Goal: Transaction & Acquisition: Purchase product/service

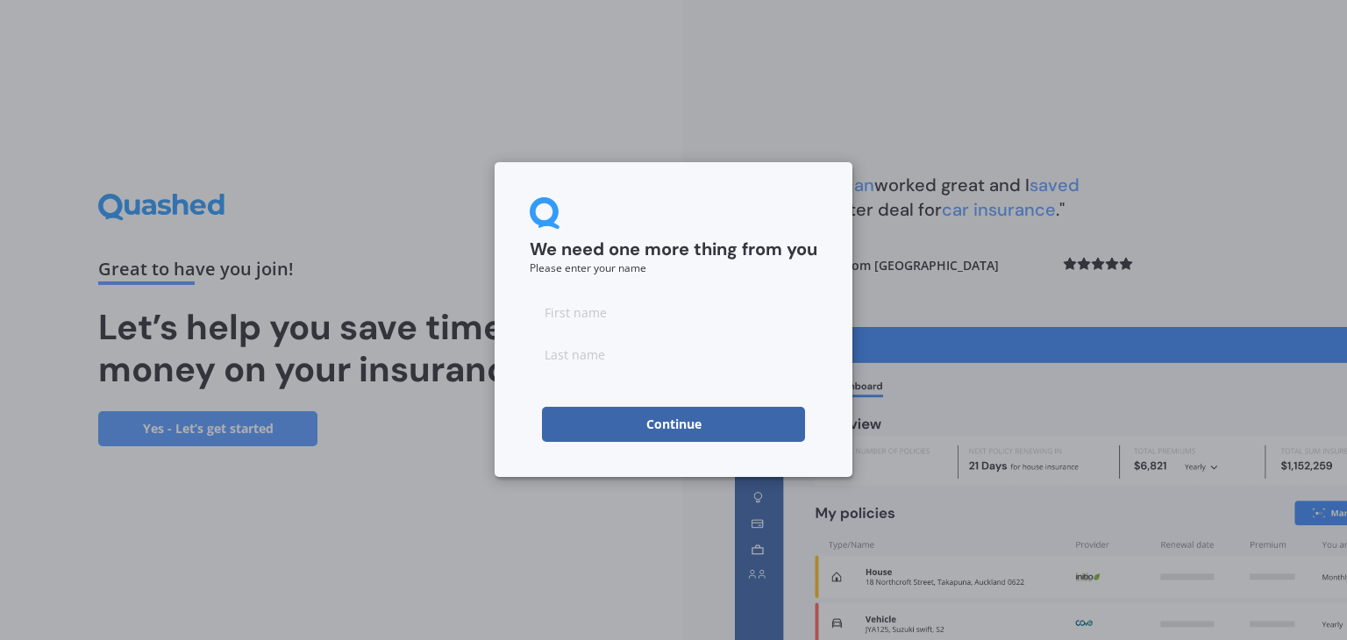
click at [657, 316] on input at bounding box center [674, 312] width 288 height 35
type input "Phil"
type input "Merwood"
click at [637, 438] on button "Continue" at bounding box center [673, 424] width 263 height 35
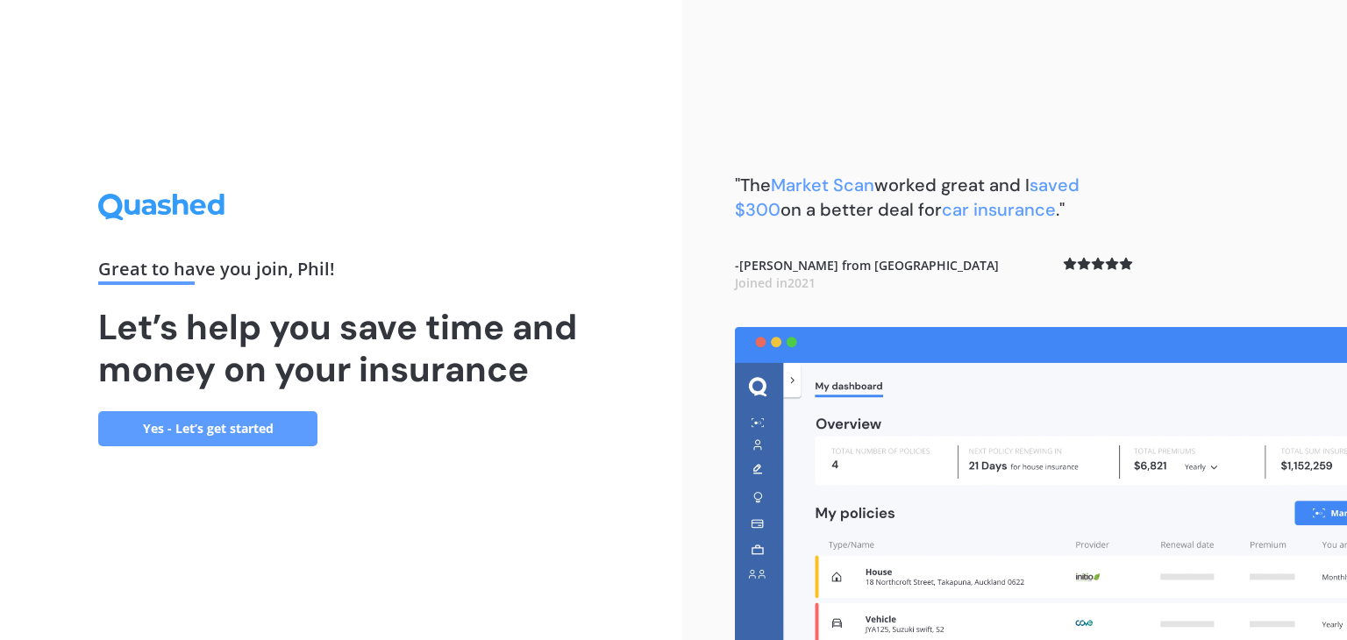
click at [207, 423] on link "Yes - Let’s get started" at bounding box center [207, 428] width 219 height 35
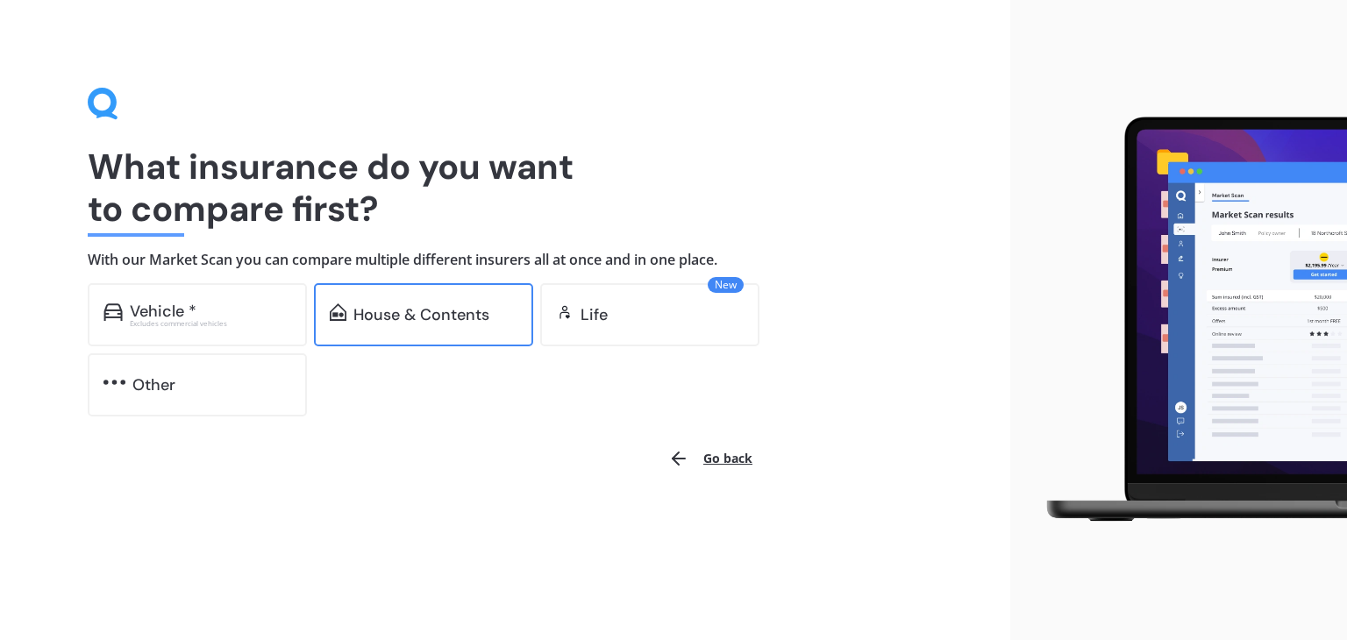
click at [360, 322] on div "House & Contents" at bounding box center [421, 315] width 136 height 18
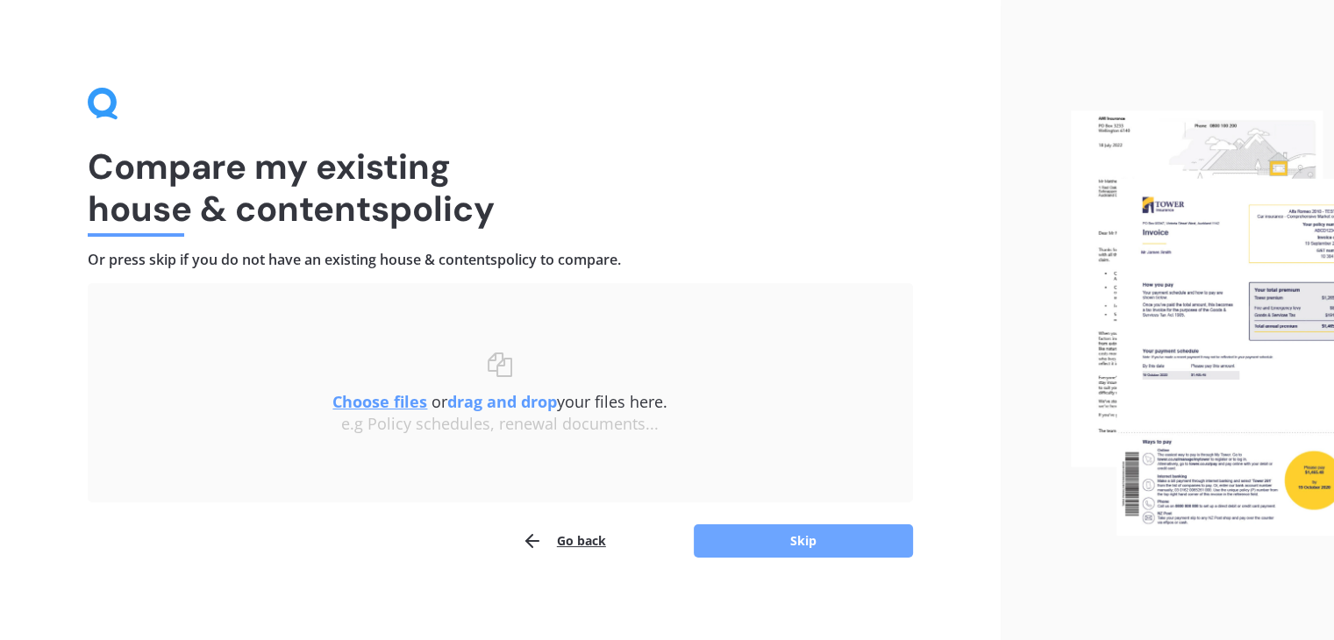
click at [760, 538] on button "Skip" at bounding box center [803, 540] width 219 height 33
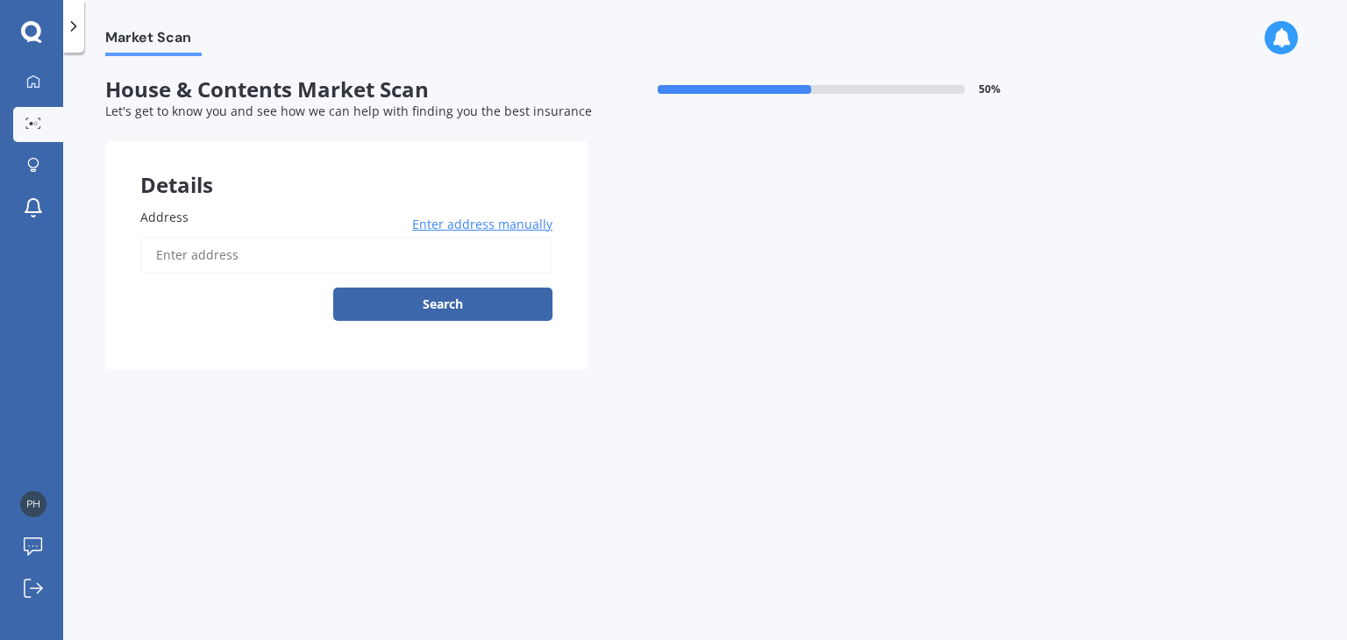
click at [429, 240] on input "Address" at bounding box center [346, 255] width 412 height 37
type input "[STREET_ADDRESS]"
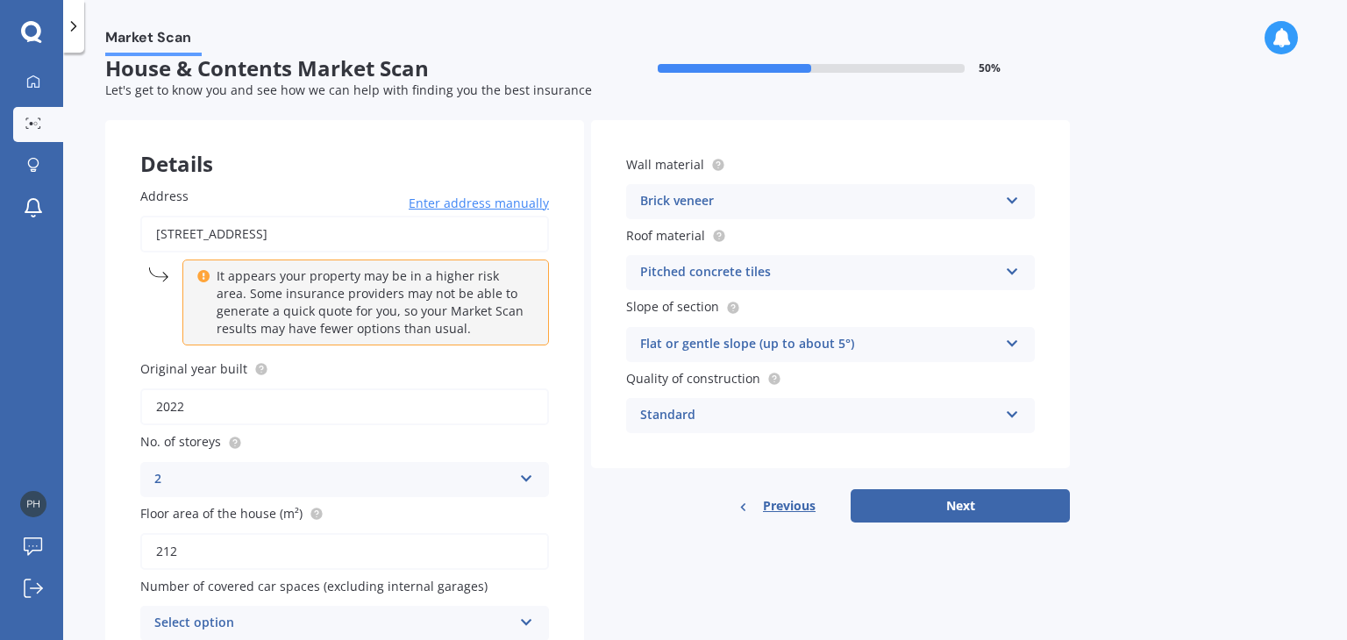
scroll to position [102, 0]
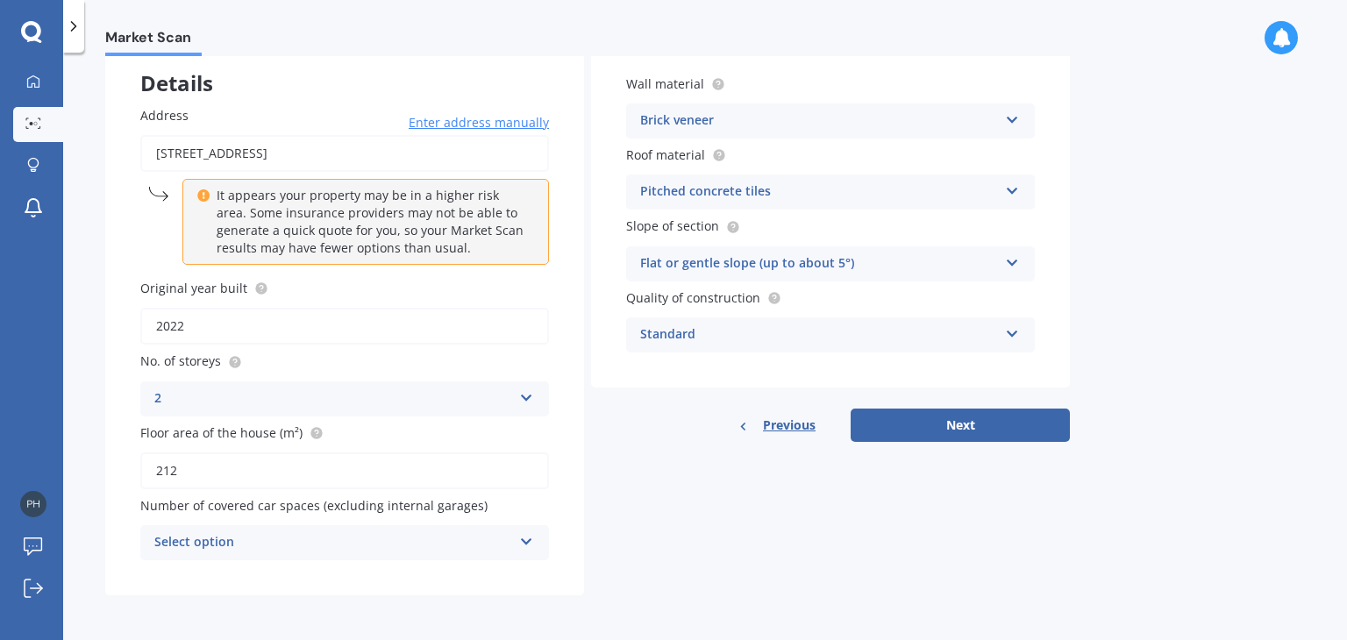
click at [502, 548] on div "Select option" at bounding box center [333, 542] width 358 height 21
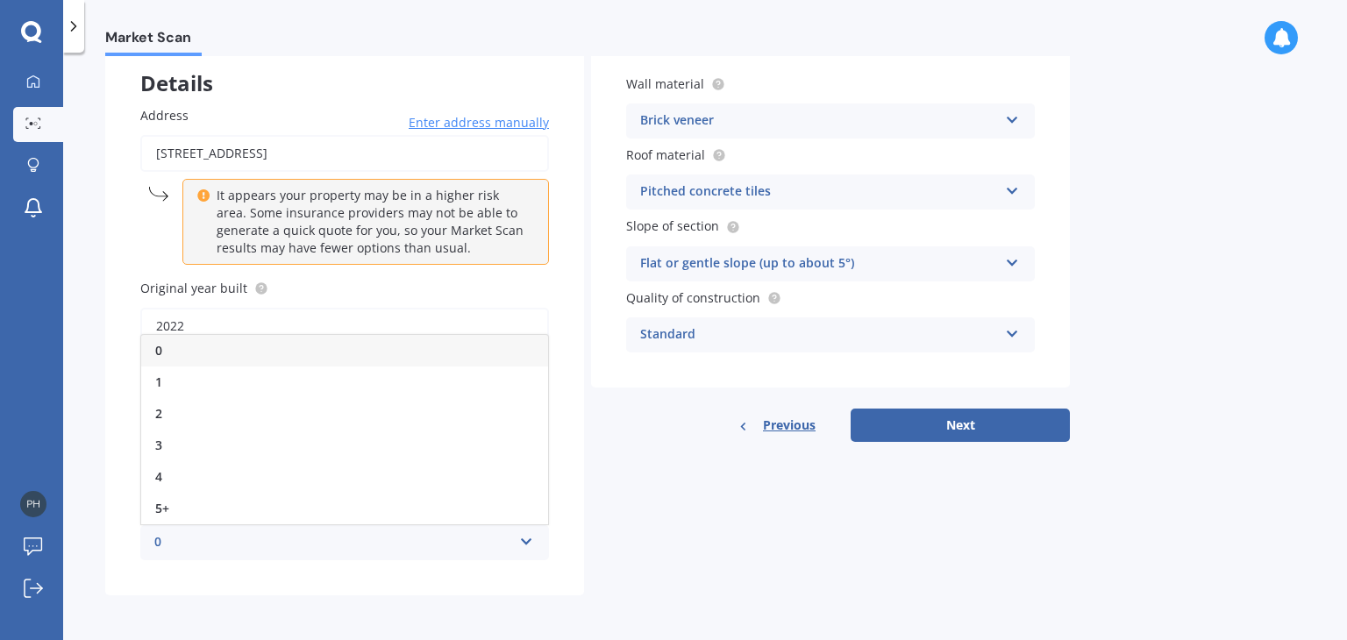
click at [223, 357] on div "0" at bounding box center [344, 351] width 407 height 32
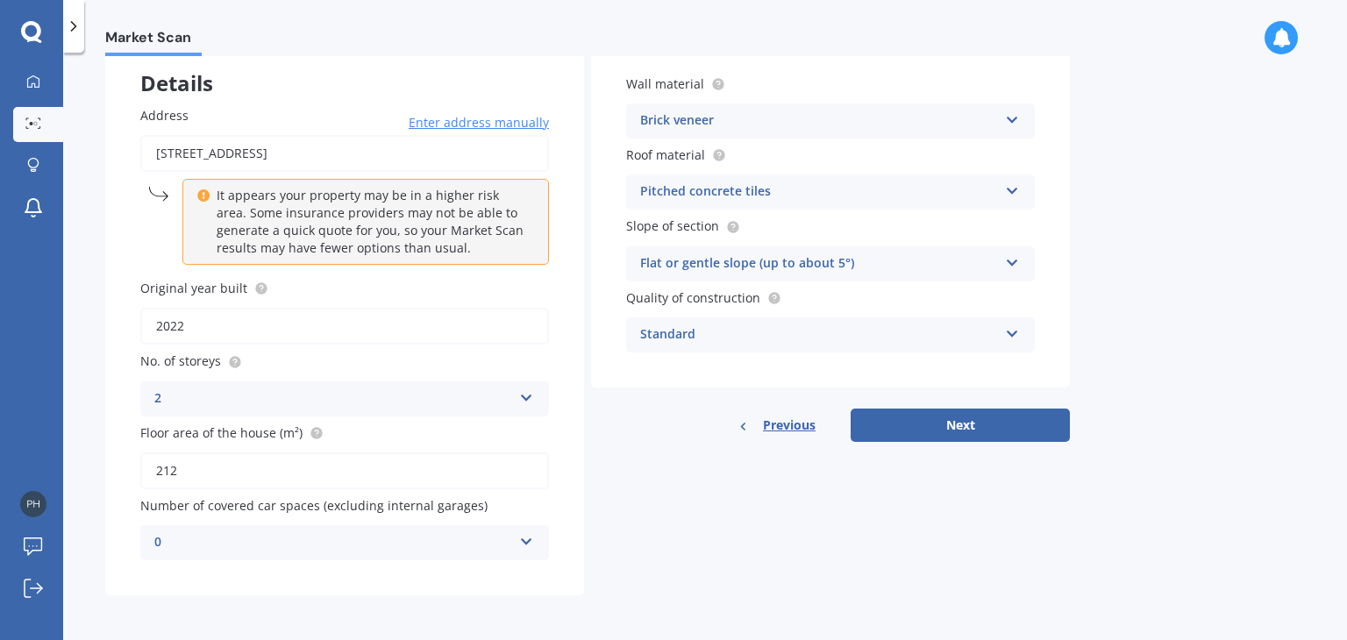
click at [721, 123] on div "Brick veneer" at bounding box center [819, 120] width 358 height 21
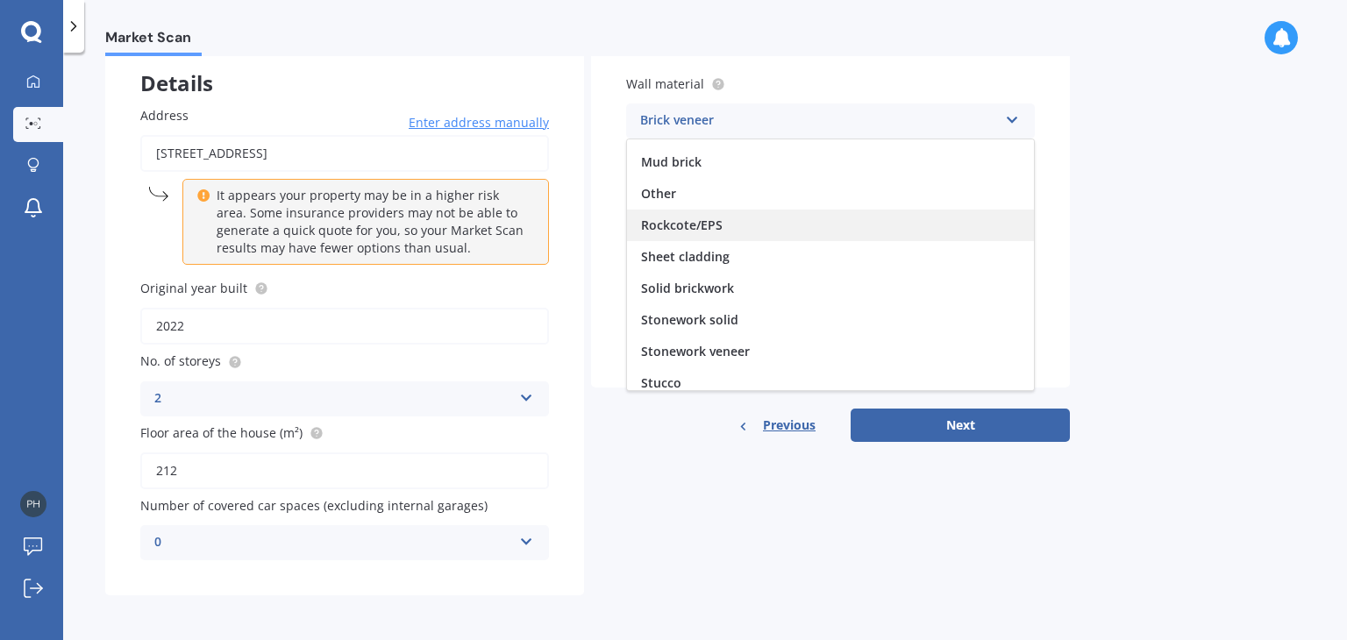
scroll to position [159, 0]
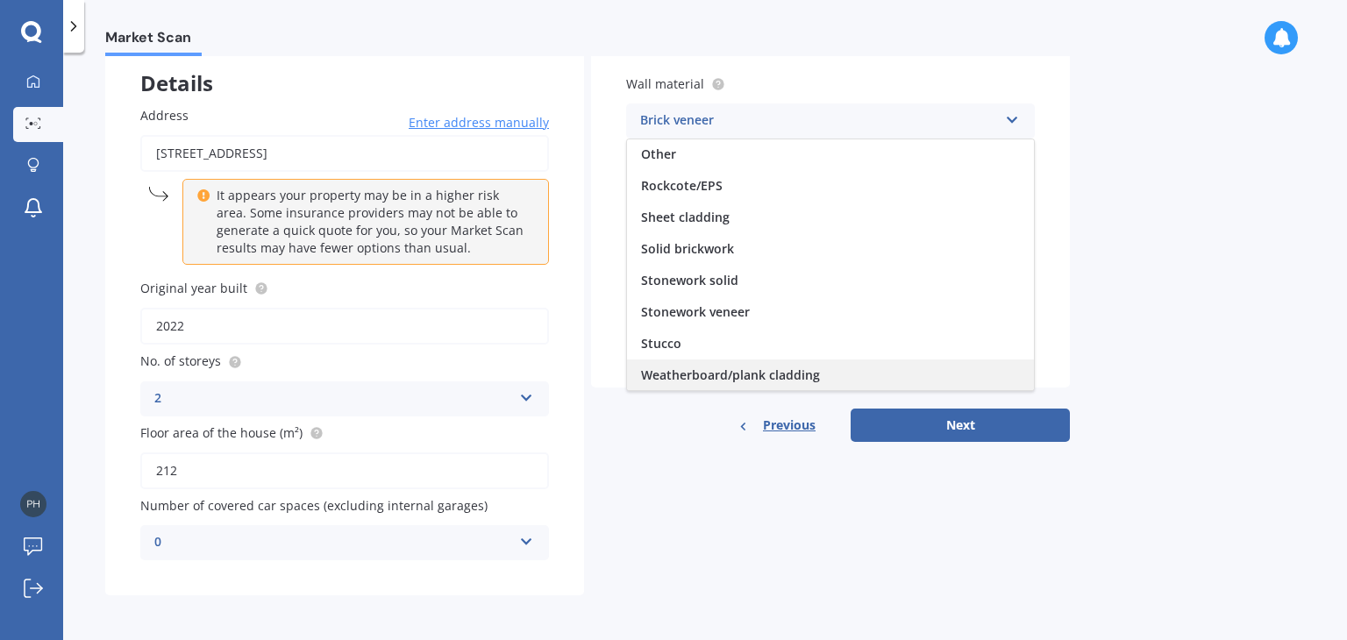
click at [778, 370] on span "Weatherboard/plank cladding" at bounding box center [730, 375] width 179 height 17
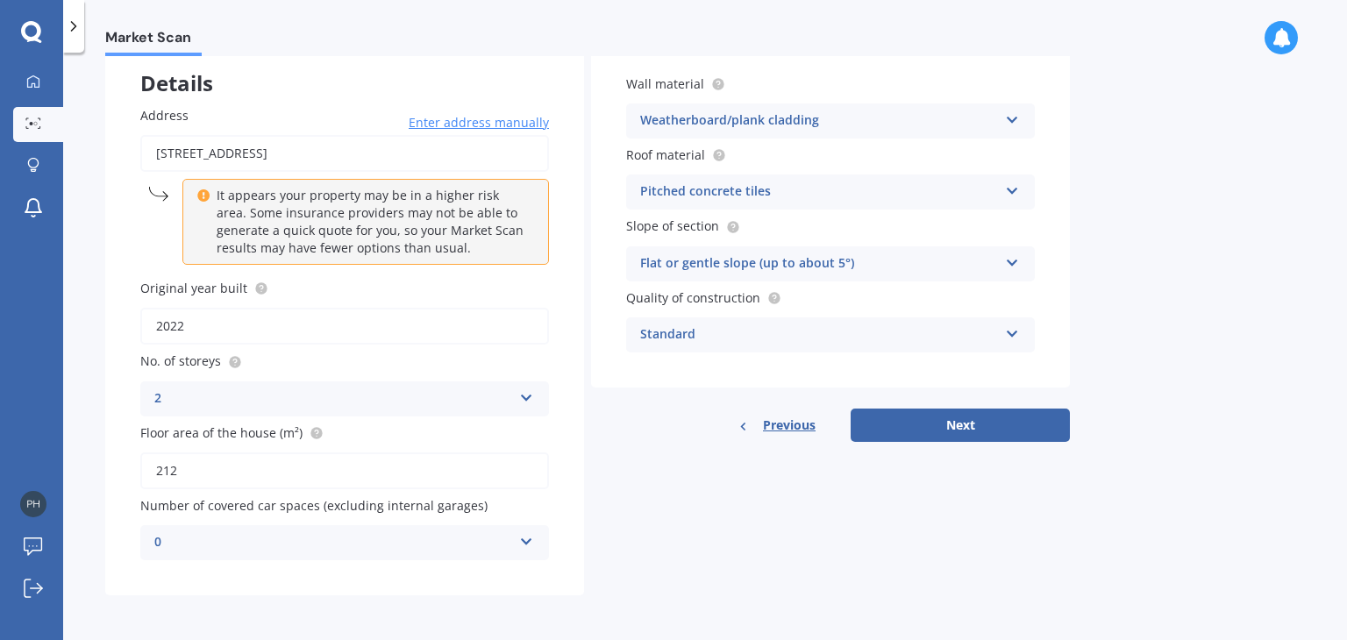
click at [879, 200] on div "Pitched concrete tiles" at bounding box center [819, 192] width 358 height 21
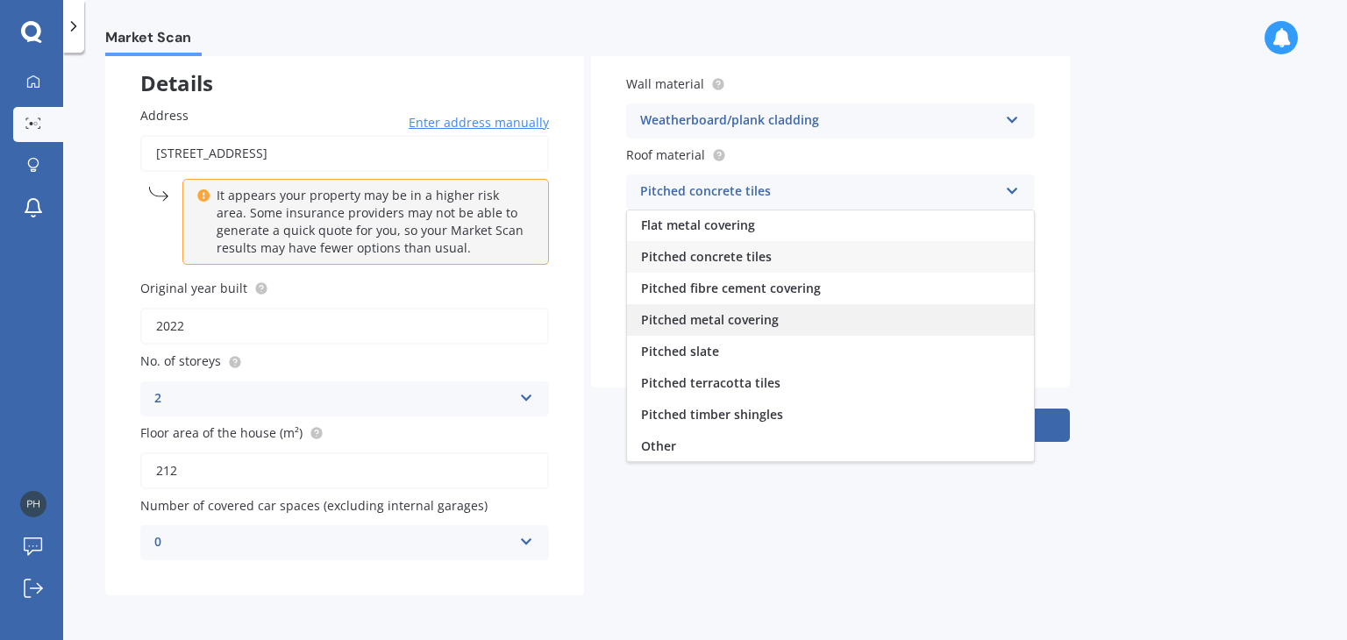
scroll to position [0, 0]
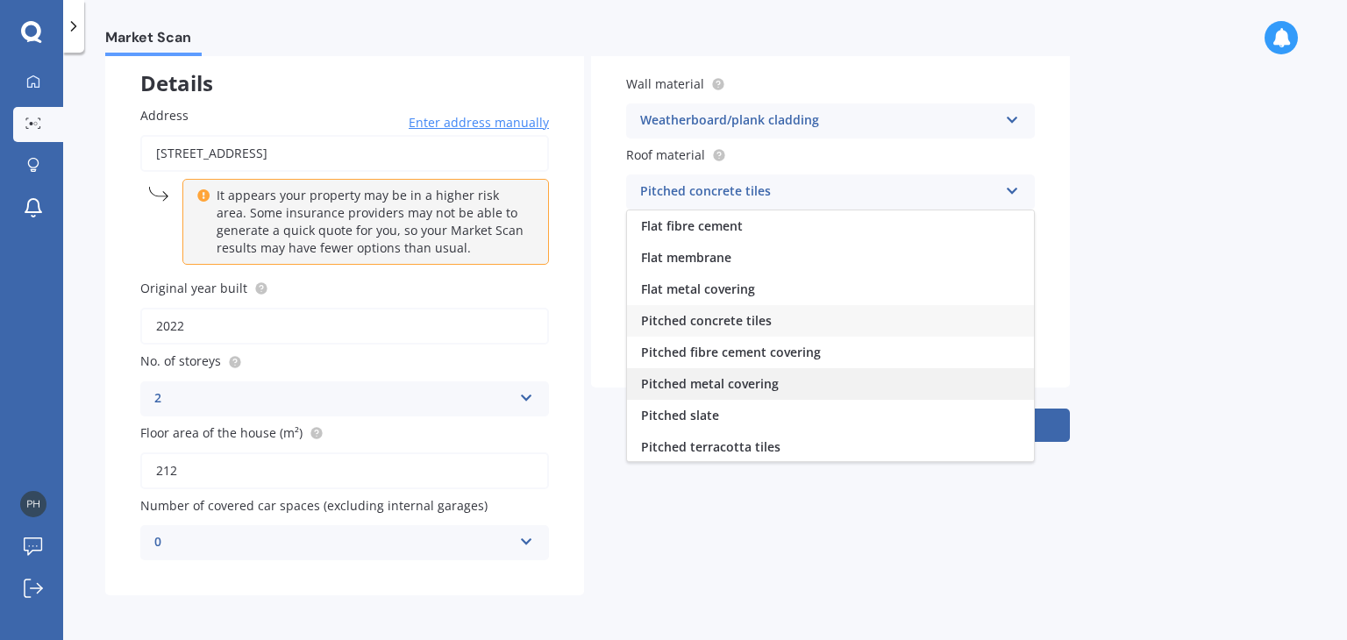
click at [746, 381] on span "Pitched metal covering" at bounding box center [710, 383] width 138 height 17
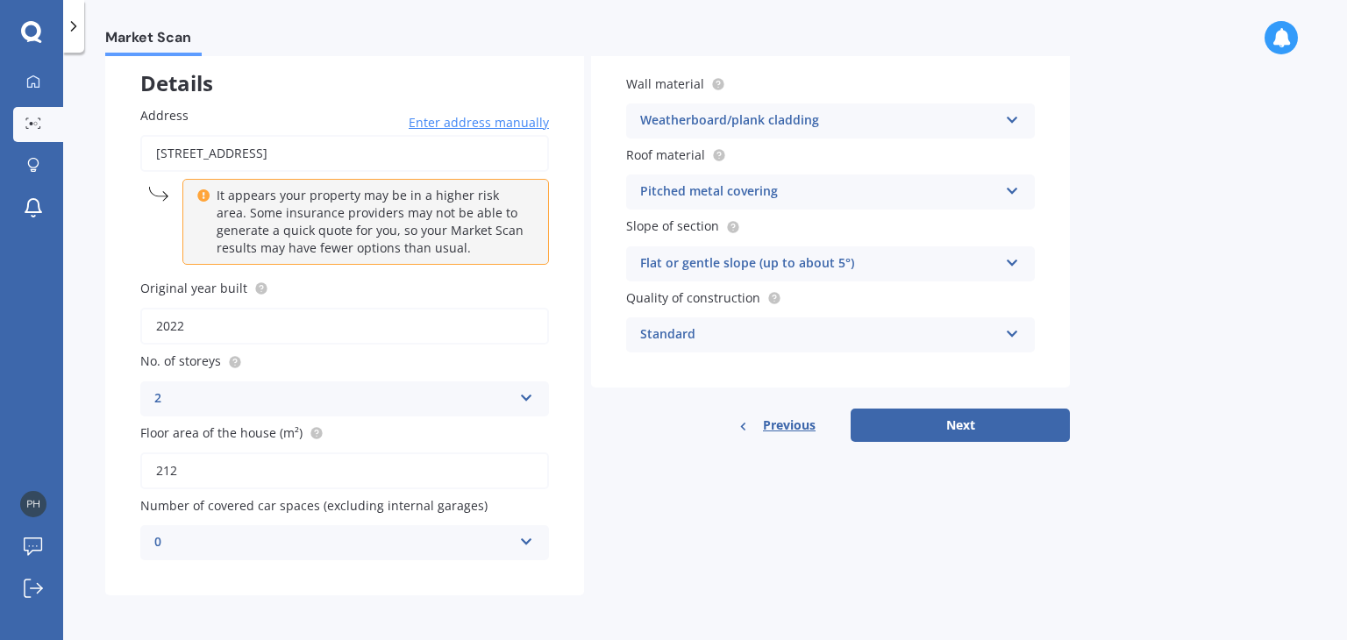
click at [789, 258] on div "Flat or gentle slope (up to about 5°)" at bounding box center [819, 263] width 358 height 21
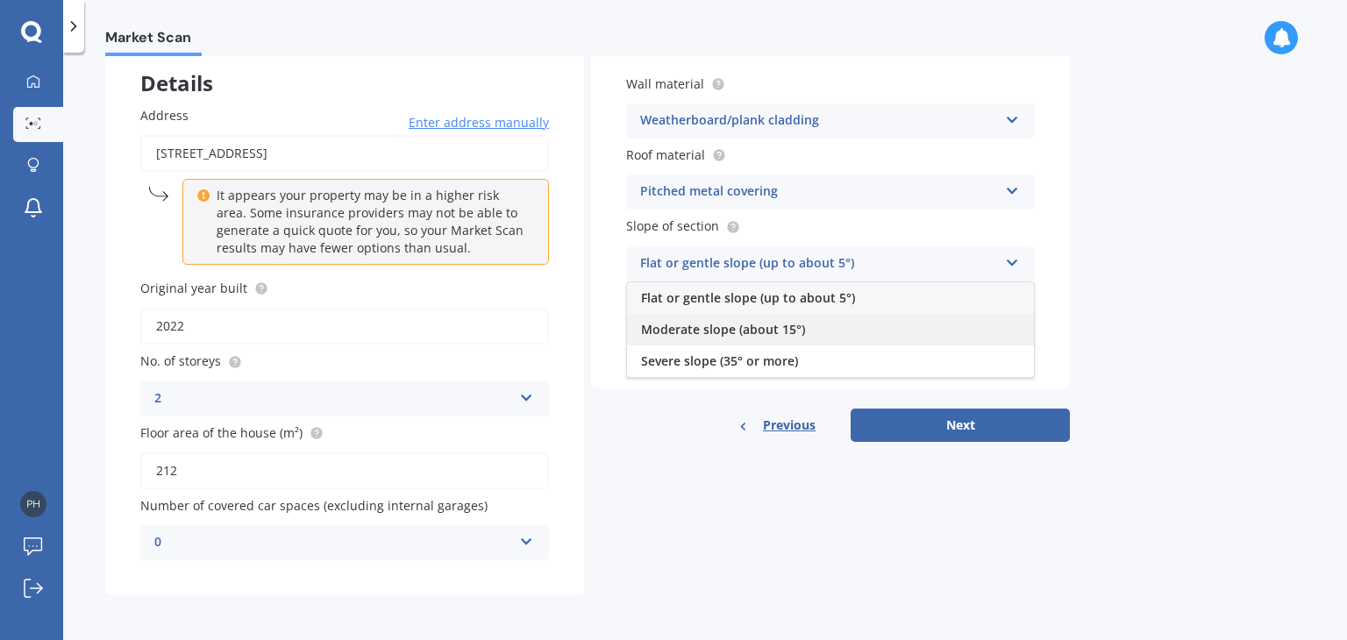
click at [744, 338] on div "Moderate slope (about 15°)" at bounding box center [830, 330] width 407 height 32
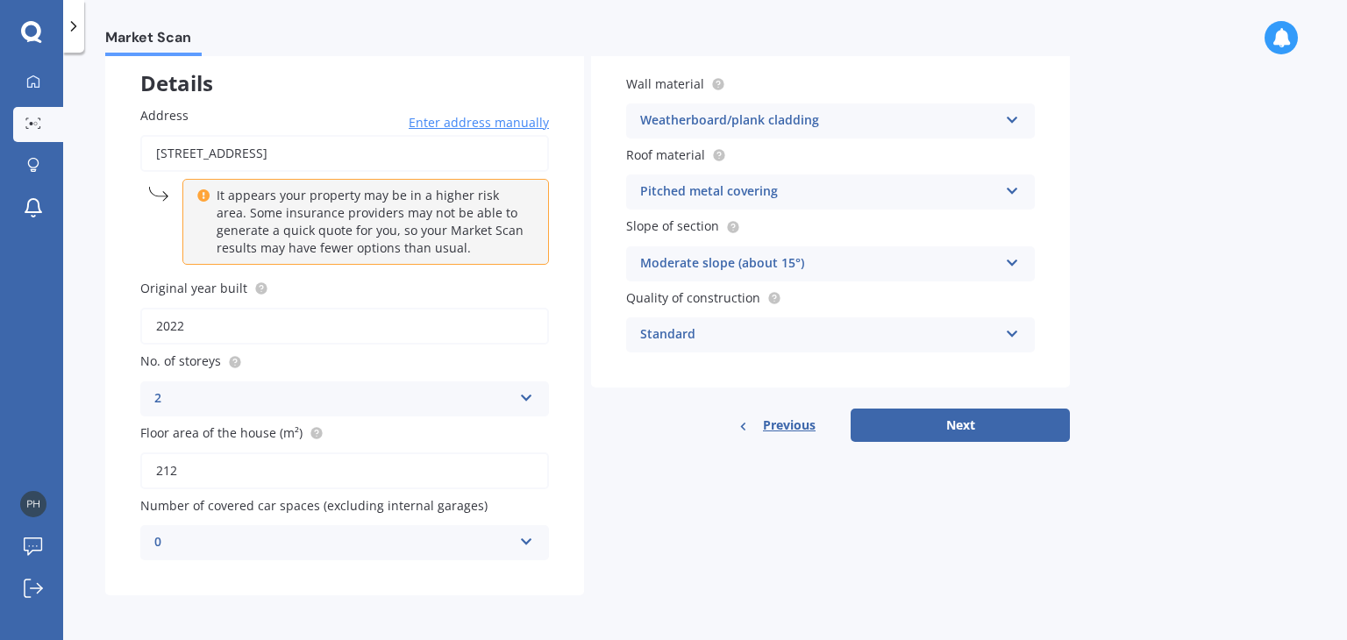
click at [745, 338] on div "Standard" at bounding box center [819, 334] width 358 height 21
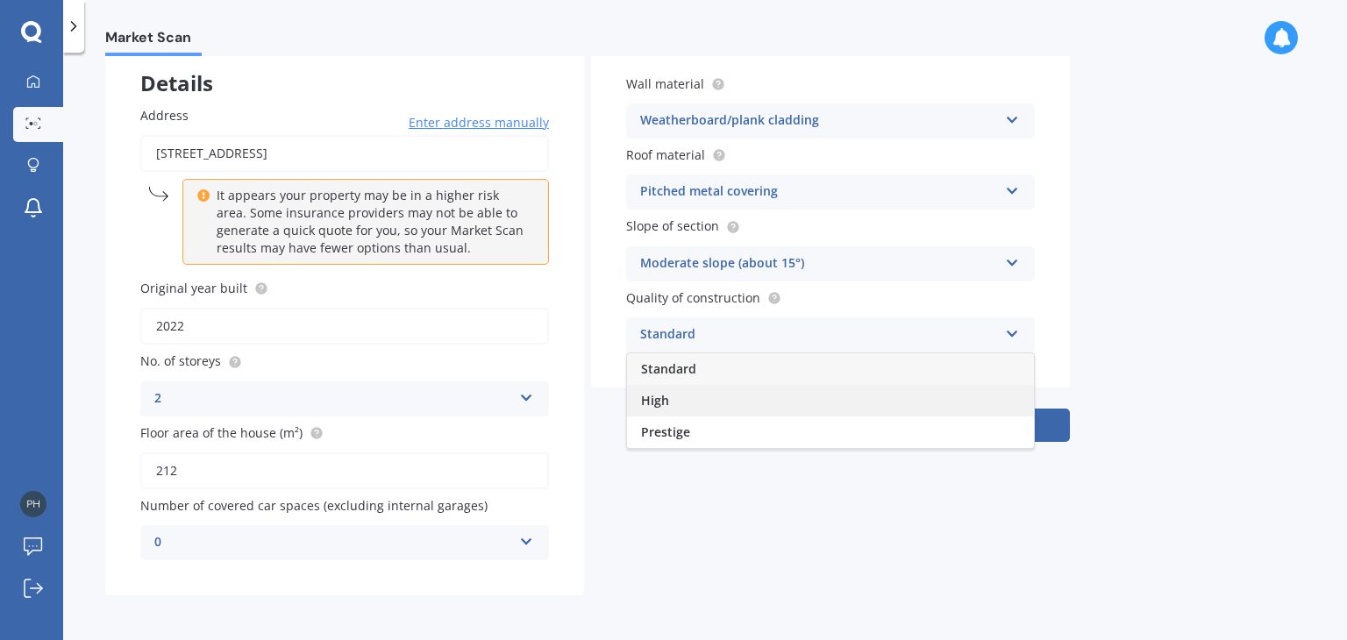
click at [718, 395] on div "High" at bounding box center [830, 401] width 407 height 32
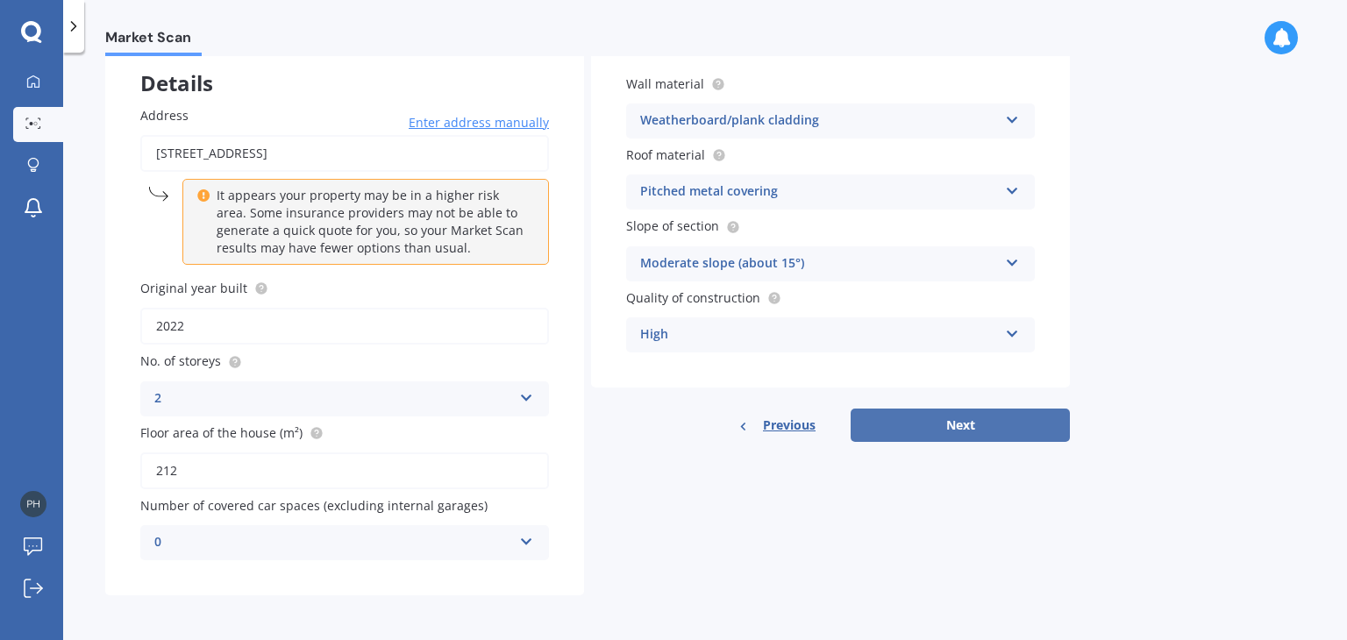
click at [861, 424] on button "Next" at bounding box center [960, 425] width 219 height 33
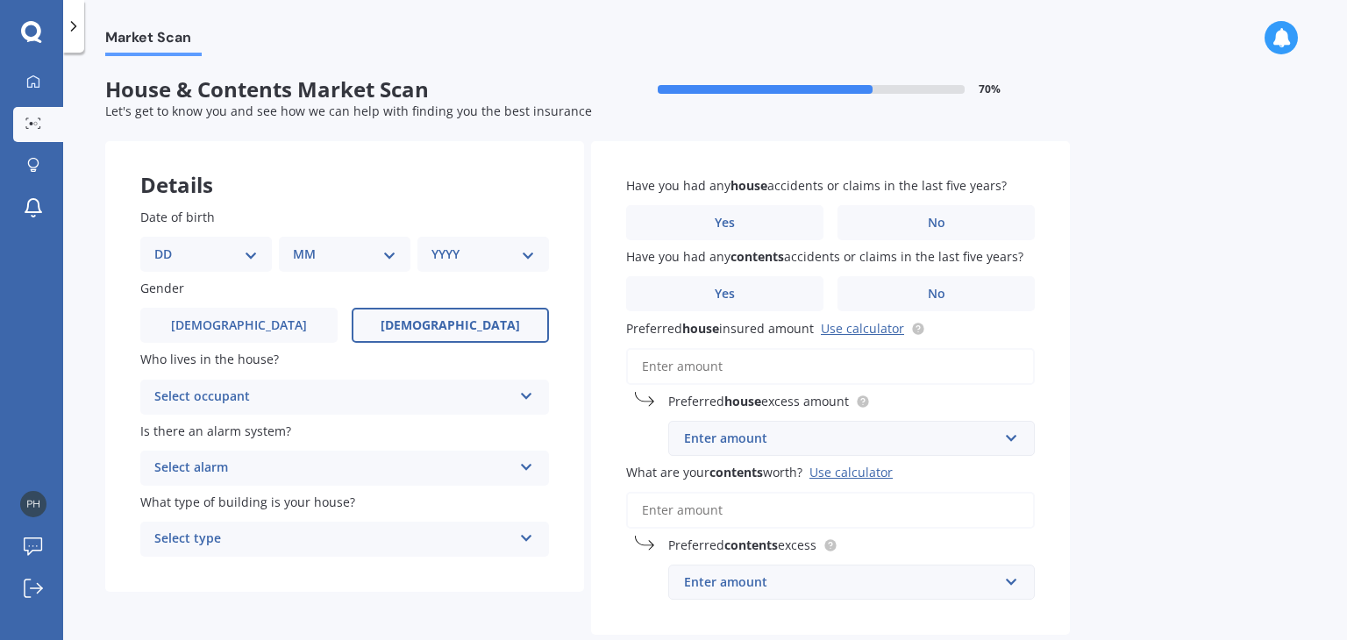
scroll to position [95, 0]
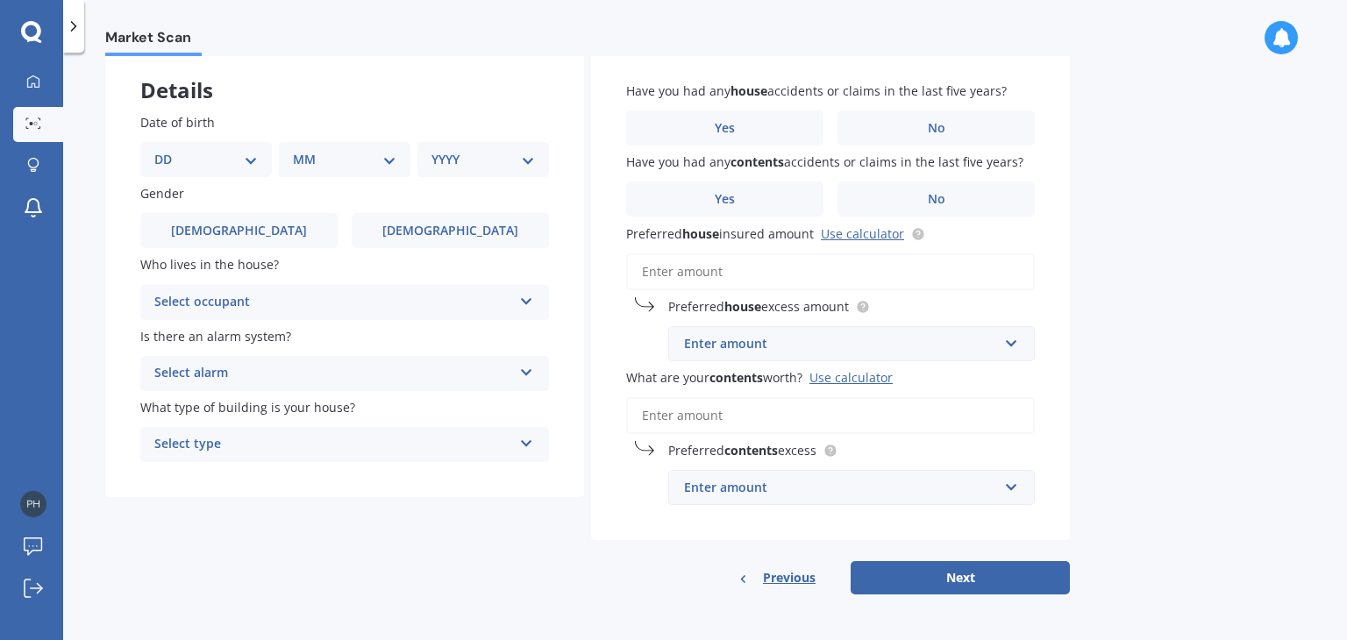
click at [189, 147] on div "DD 01 02 03 04 05 06 07 08 09 10 11 12 13 14 15 16 17 18 19 20 21 22 23 24 25 2…" at bounding box center [206, 159] width 132 height 35
click at [210, 167] on select "DD 01 02 03 04 05 06 07 08 09 10 11 12 13 14 15 16 17 18 19 20 21 22 23 24 25 2…" at bounding box center [205, 159] width 103 height 19
select select "04"
click at [168, 150] on select "DD 01 02 03 04 05 06 07 08 09 10 11 12 13 14 15 16 17 18 19 20 21 22 23 24 25 2…" at bounding box center [205, 159] width 103 height 19
click at [344, 160] on select "MM 01 02 03 04 05 06 07 08 09 10 11 12" at bounding box center [348, 159] width 96 height 19
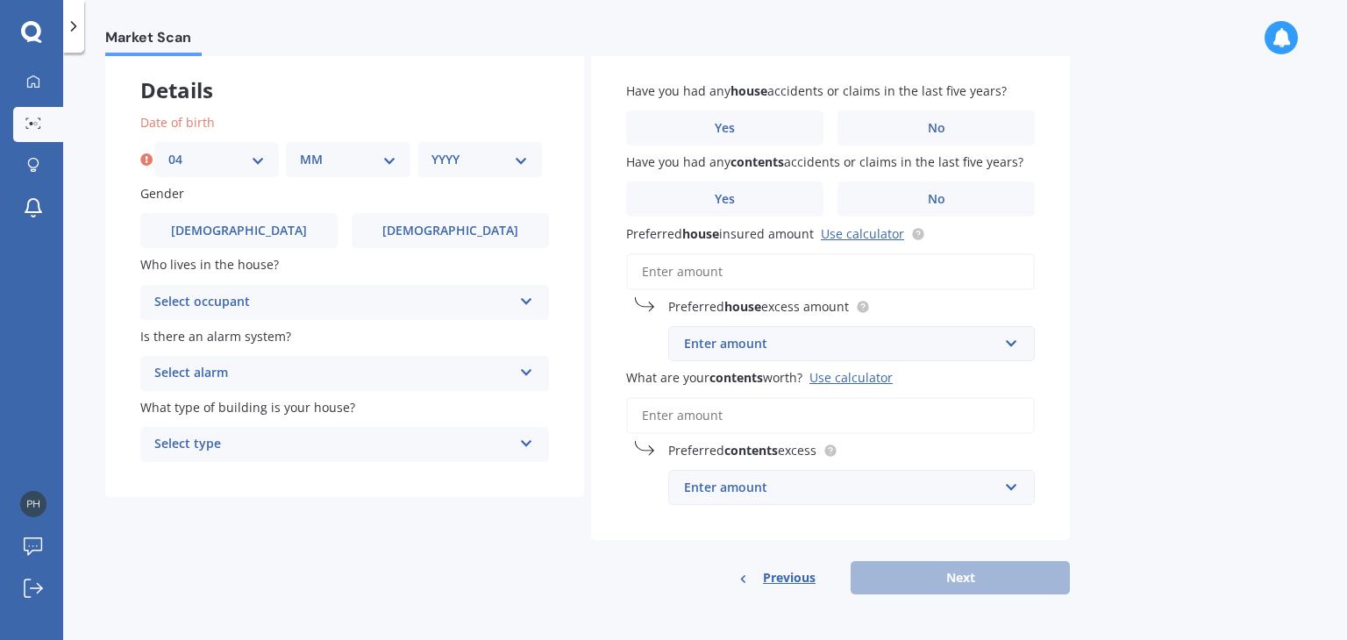
select select "07"
click at [300, 150] on select "MM 01 02 03 04 05 06 07 08 09 10 11 12" at bounding box center [348, 159] width 96 height 19
click at [496, 139] on div "Date of birth DD 01 02 03 04 05 06 07 08 09 10 11 12 13 14 15 16 17 18 19 20 21…" at bounding box center [344, 145] width 409 height 64
click at [495, 148] on div "YYYY 2009 2008 2007 2006 2005 2004 2003 2002 2001 2000 1999 1998 1997 1996 1995…" at bounding box center [479, 159] width 125 height 35
click at [514, 157] on select "YYYY 2009 2008 2007 2006 2005 2004 2003 2002 2001 2000 1999 1998 1997 1996 1995…" at bounding box center [479, 159] width 96 height 19
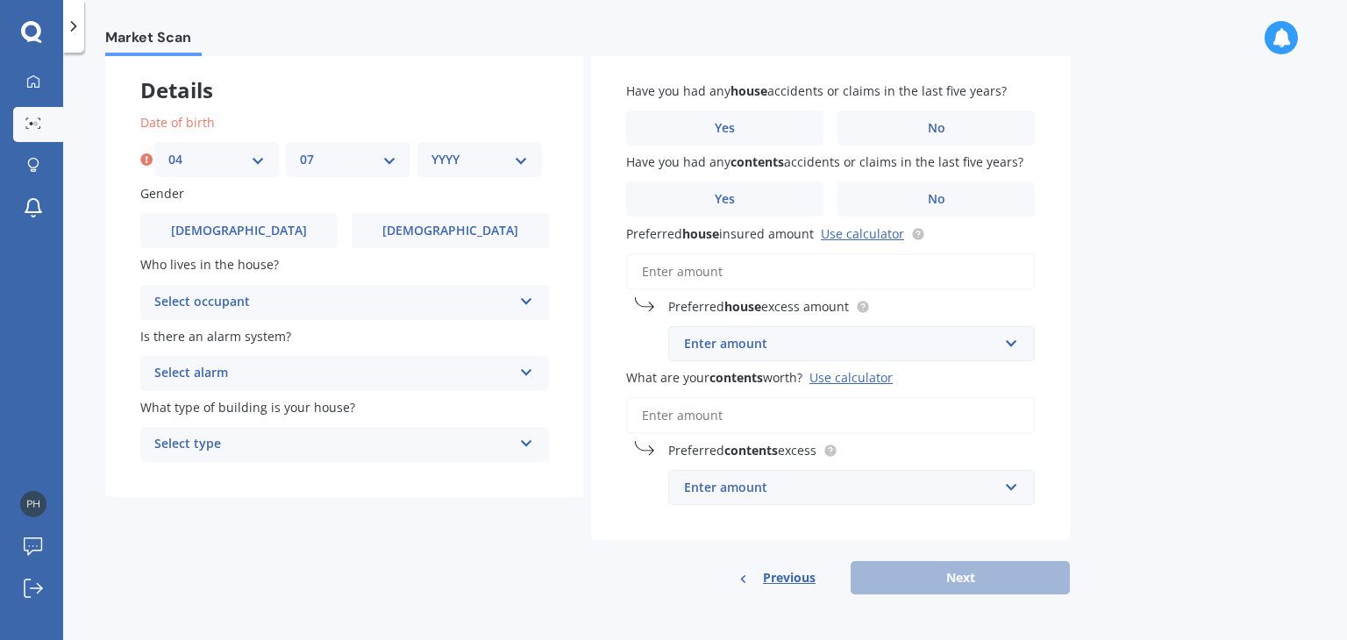
select select "1987"
click at [431, 150] on select "YYYY 2009 2008 2007 2006 2005 2004 2003 2002 2001 2000 1999 1998 1997 1996 1995…" at bounding box center [479, 159] width 96 height 19
click at [365, 376] on div "Select alarm" at bounding box center [333, 373] width 358 height 21
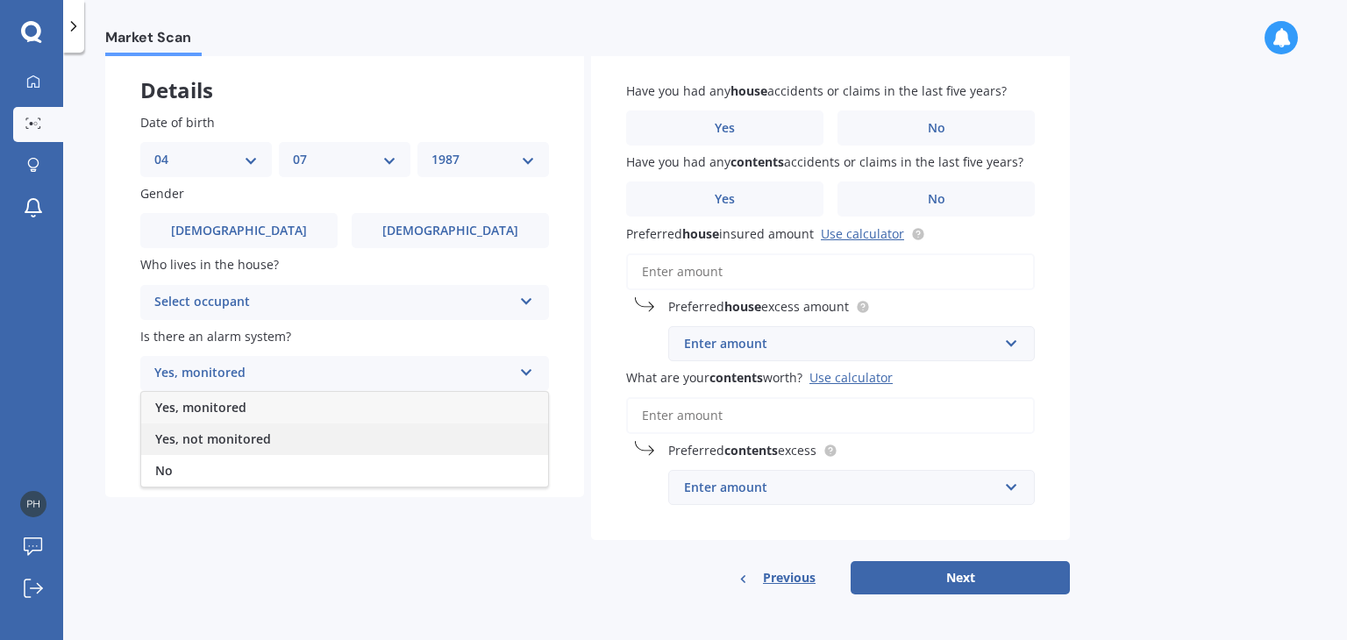
click at [279, 439] on div "Yes, not monitored" at bounding box center [344, 440] width 407 height 32
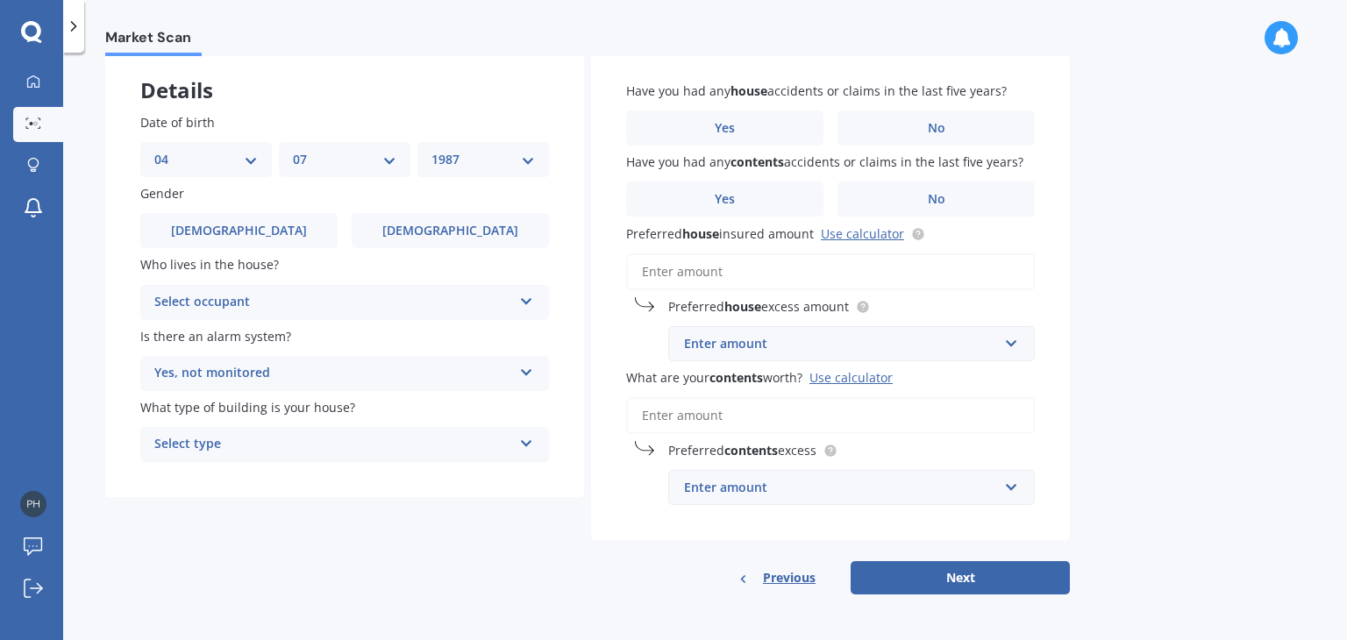
click at [343, 296] on div "Select occupant" at bounding box center [333, 302] width 358 height 21
click at [301, 329] on div "Owner" at bounding box center [344, 337] width 407 height 32
click at [360, 248] on label "[DEMOGRAPHIC_DATA]" at bounding box center [450, 230] width 197 height 35
click at [0, 0] on input "[DEMOGRAPHIC_DATA]" at bounding box center [0, 0] width 0 height 0
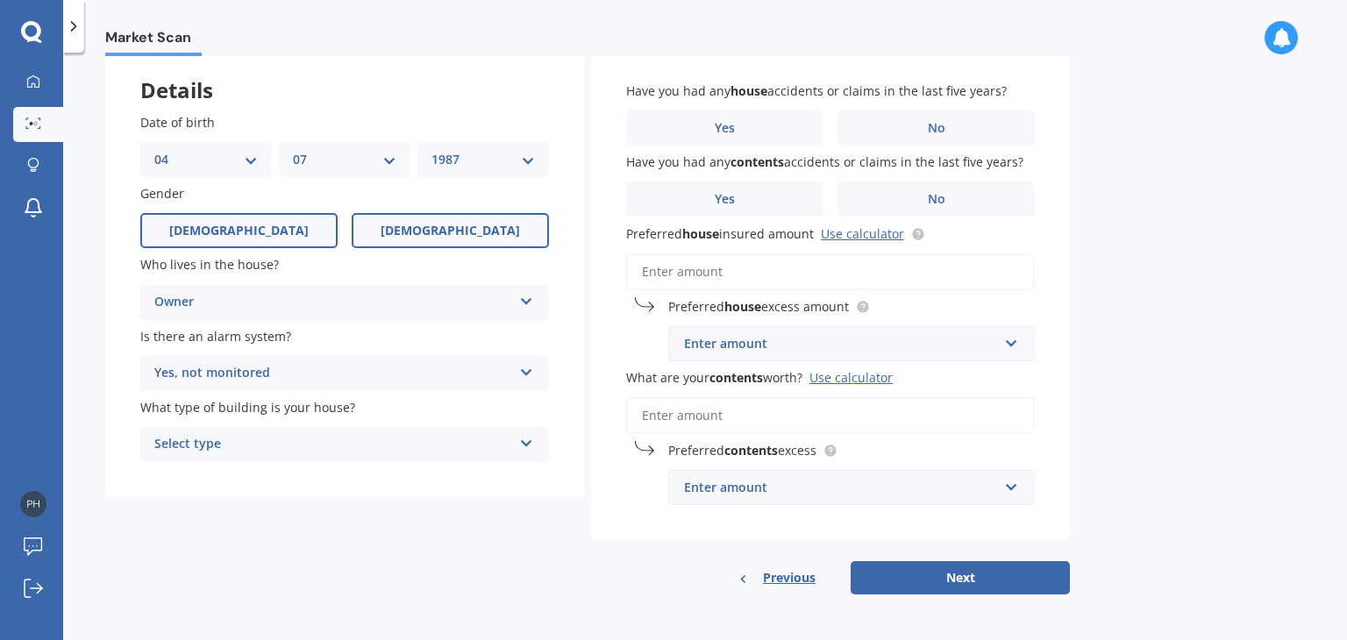
click at [294, 230] on label "[DEMOGRAPHIC_DATA]" at bounding box center [238, 230] width 197 height 35
click at [0, 0] on input "[DEMOGRAPHIC_DATA]" at bounding box center [0, 0] width 0 height 0
click at [245, 443] on div "Select type" at bounding box center [333, 444] width 358 height 21
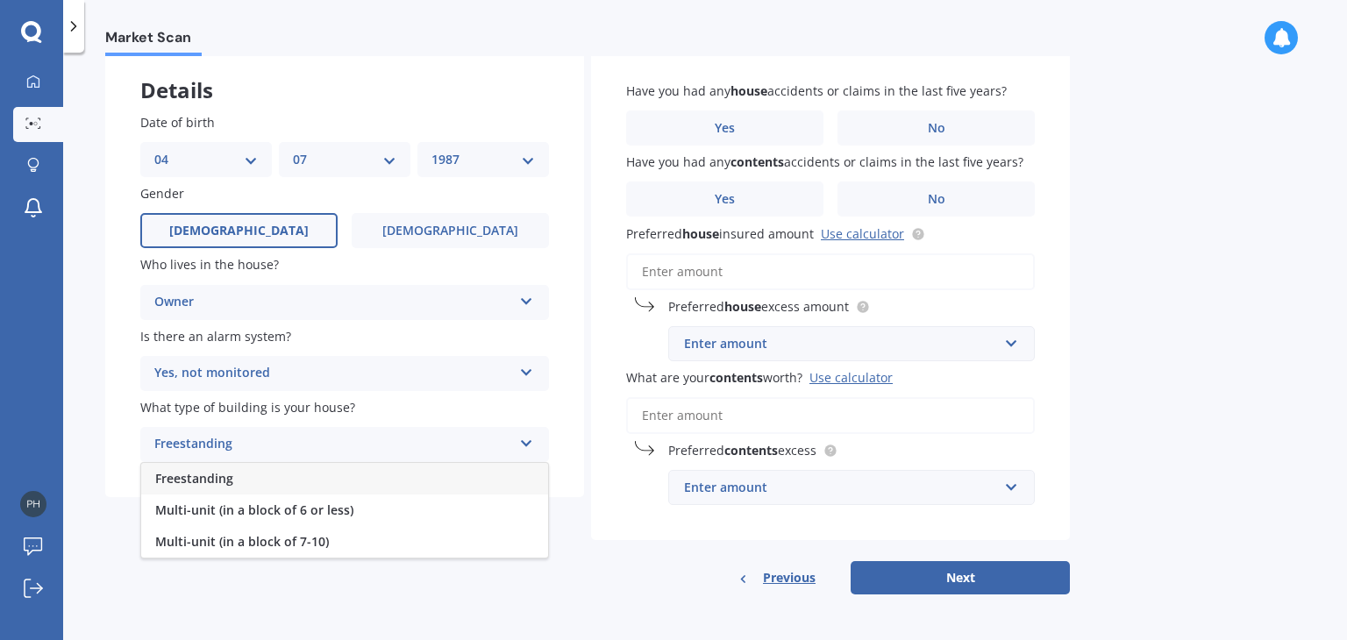
click at [251, 488] on div "Freestanding" at bounding box center [344, 479] width 407 height 32
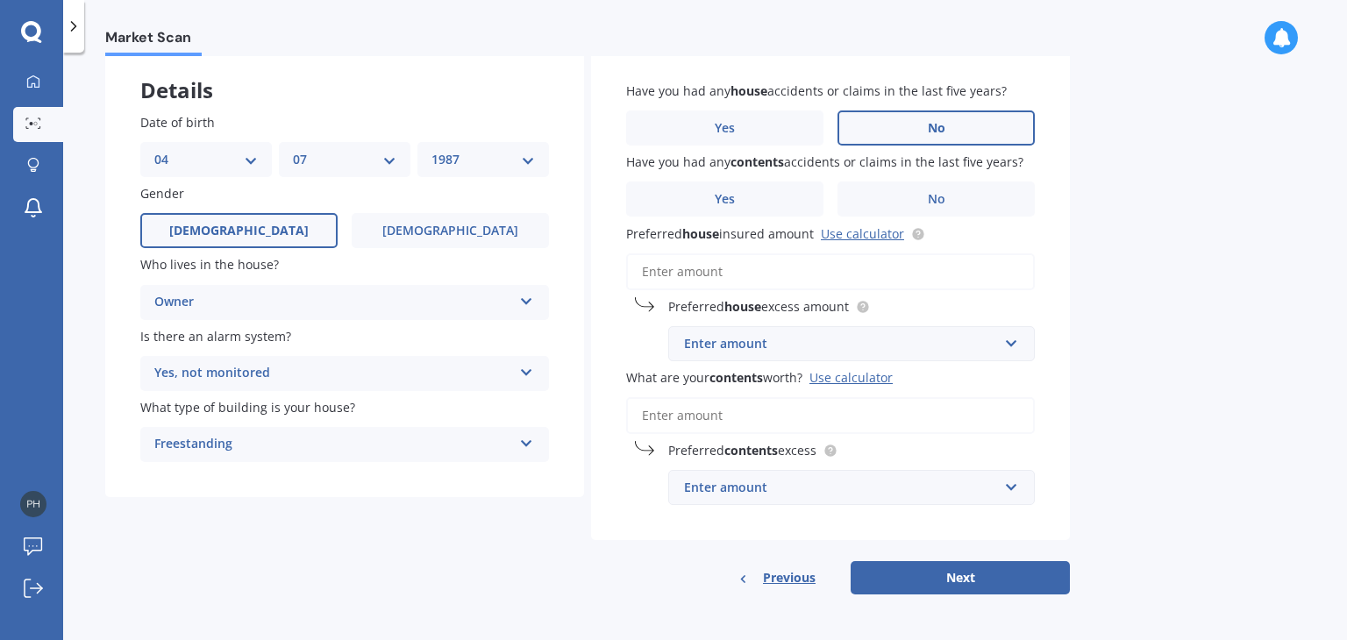
click at [894, 138] on label "No" at bounding box center [935, 127] width 197 height 35
click at [0, 0] on input "No" at bounding box center [0, 0] width 0 height 0
click at [733, 195] on span "Yes" at bounding box center [725, 199] width 21 height 15
click at [0, 0] on input "Yes" at bounding box center [0, 0] width 0 height 0
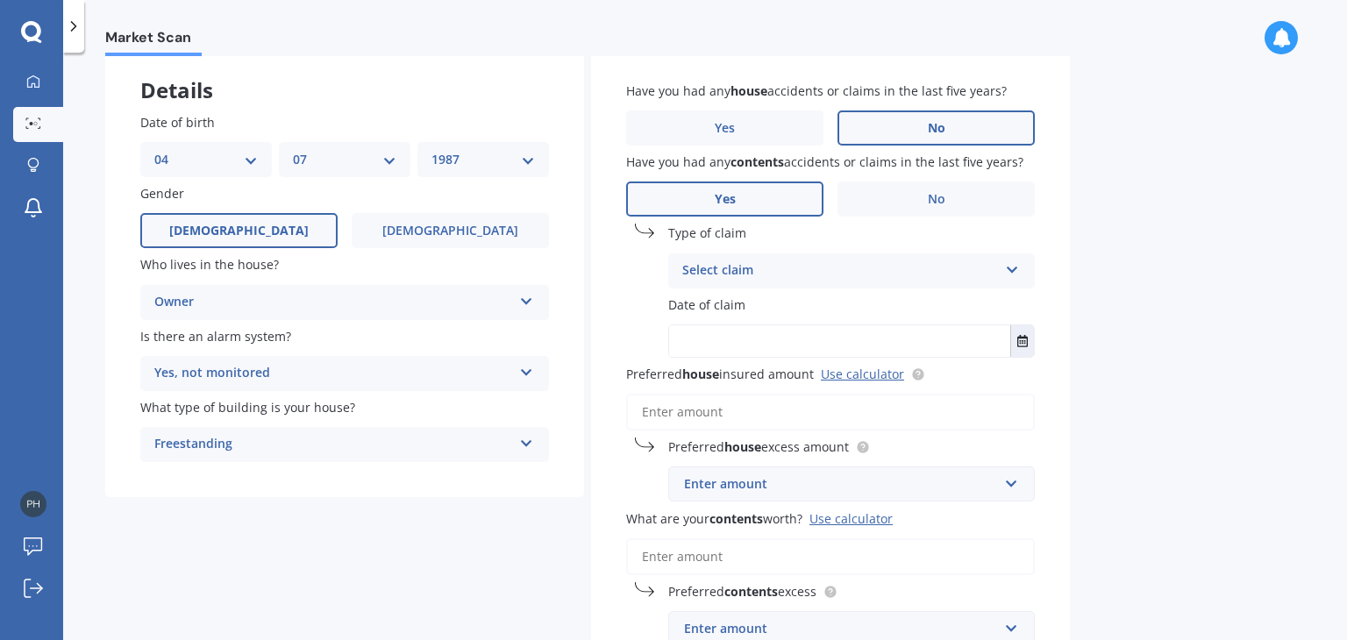
click at [736, 267] on div "Select claim" at bounding box center [840, 270] width 316 height 21
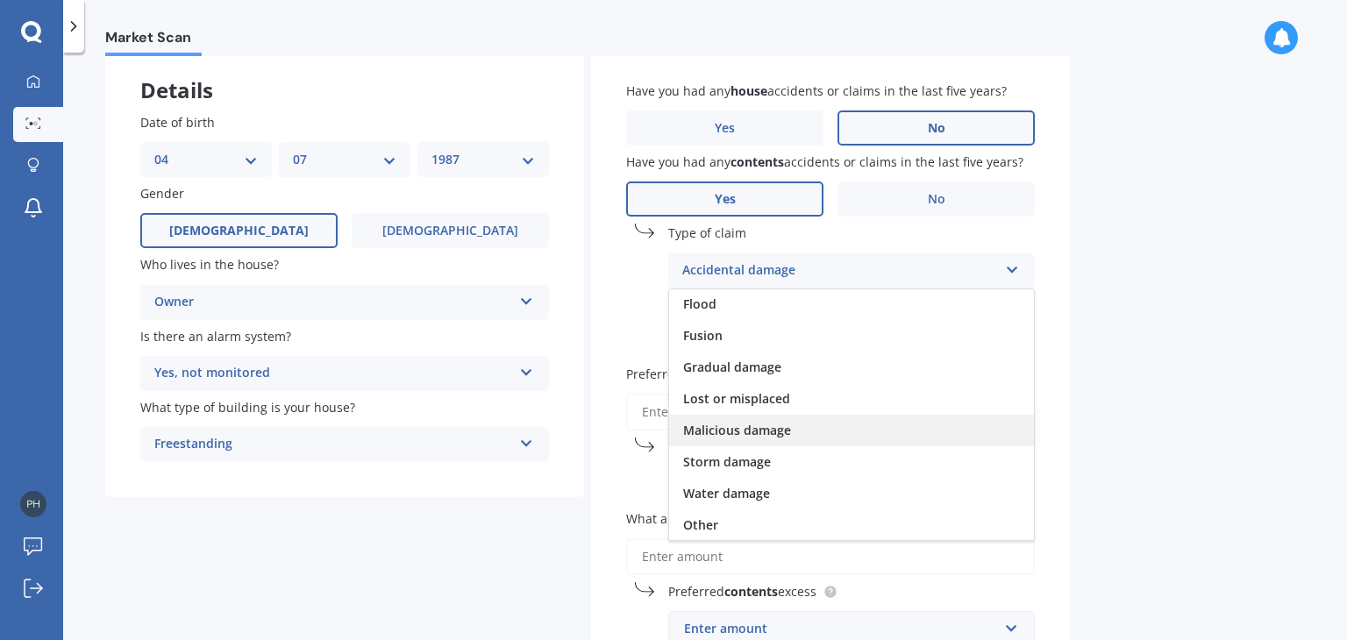
scroll to position [0, 0]
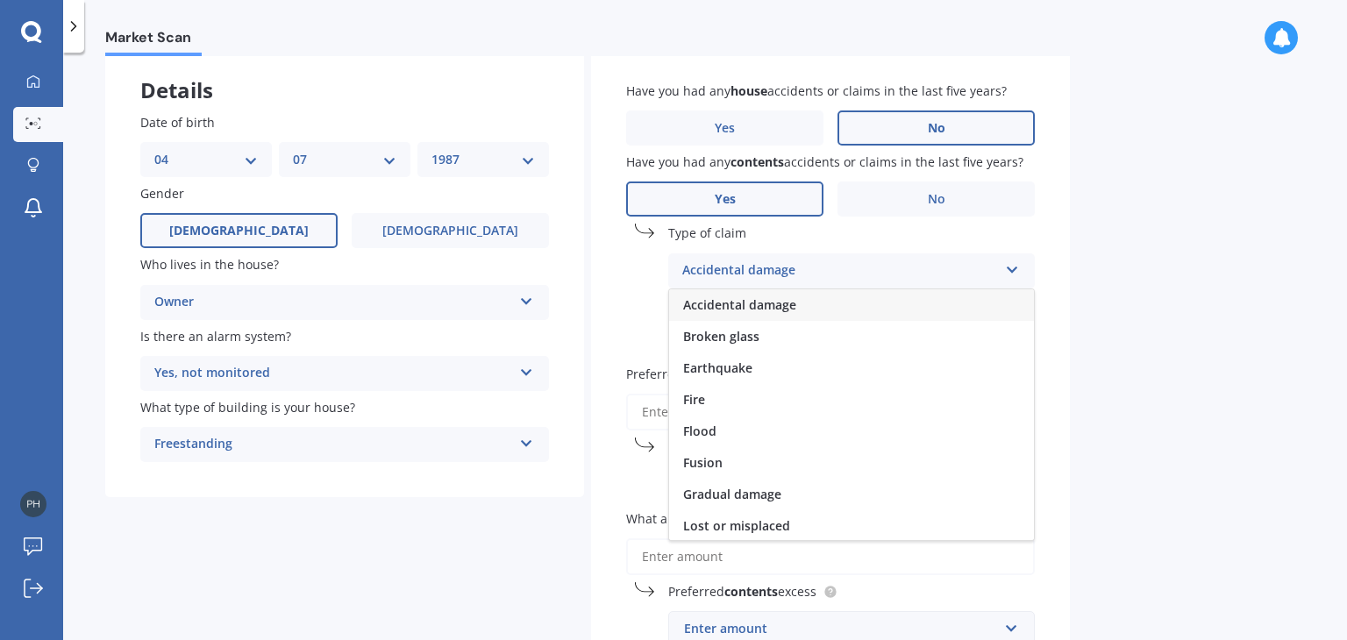
click at [786, 310] on span "Accidental damage" at bounding box center [739, 304] width 113 height 17
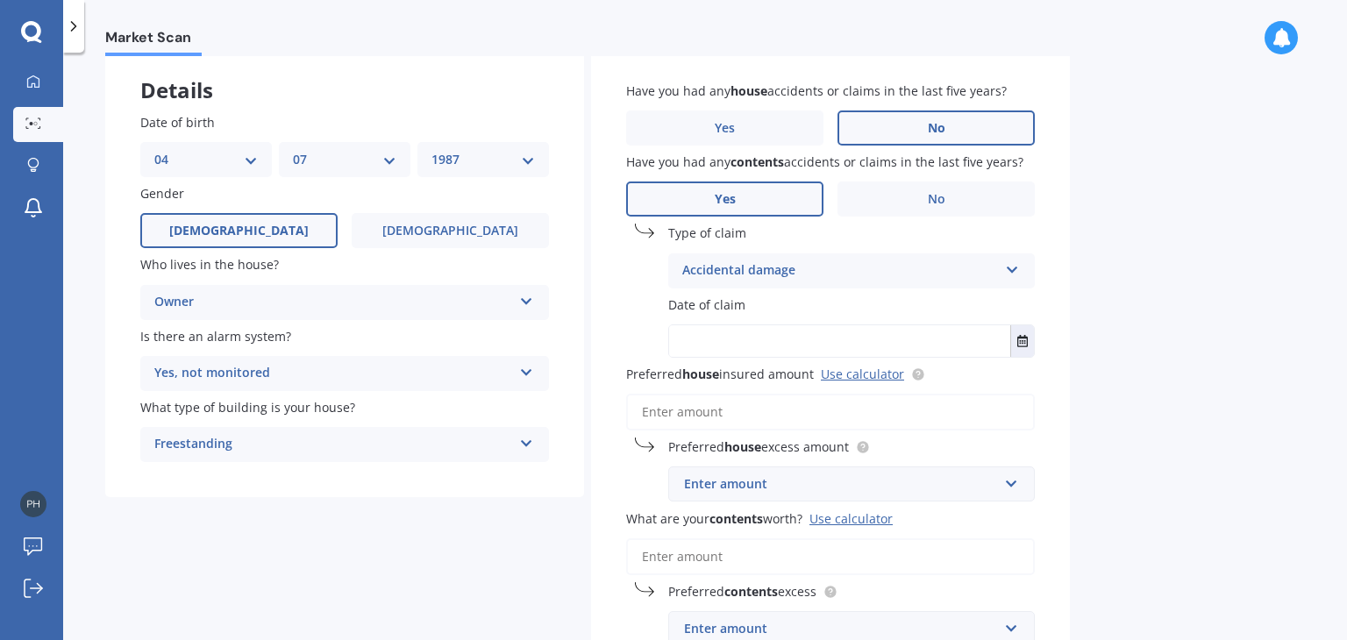
click at [753, 420] on input "Preferred house insured amount Use calculator" at bounding box center [830, 412] width 409 height 37
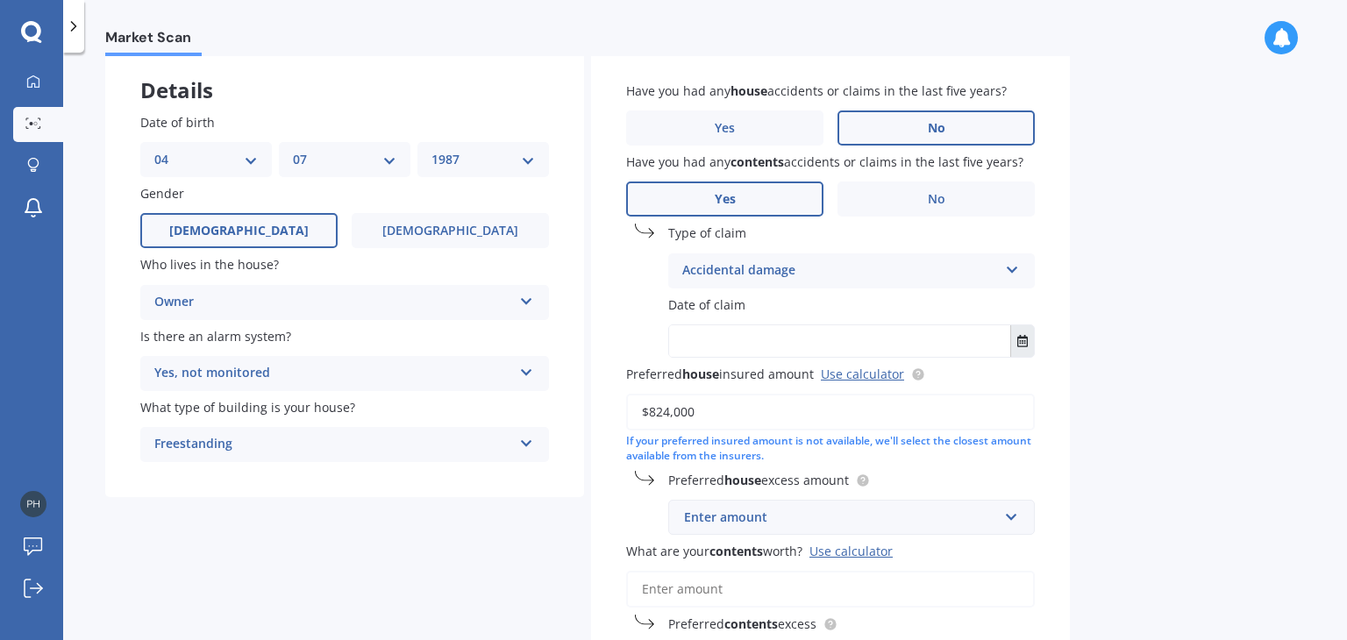
type input "$824,000"
click at [1024, 348] on button "Select date" at bounding box center [1022, 341] width 24 height 32
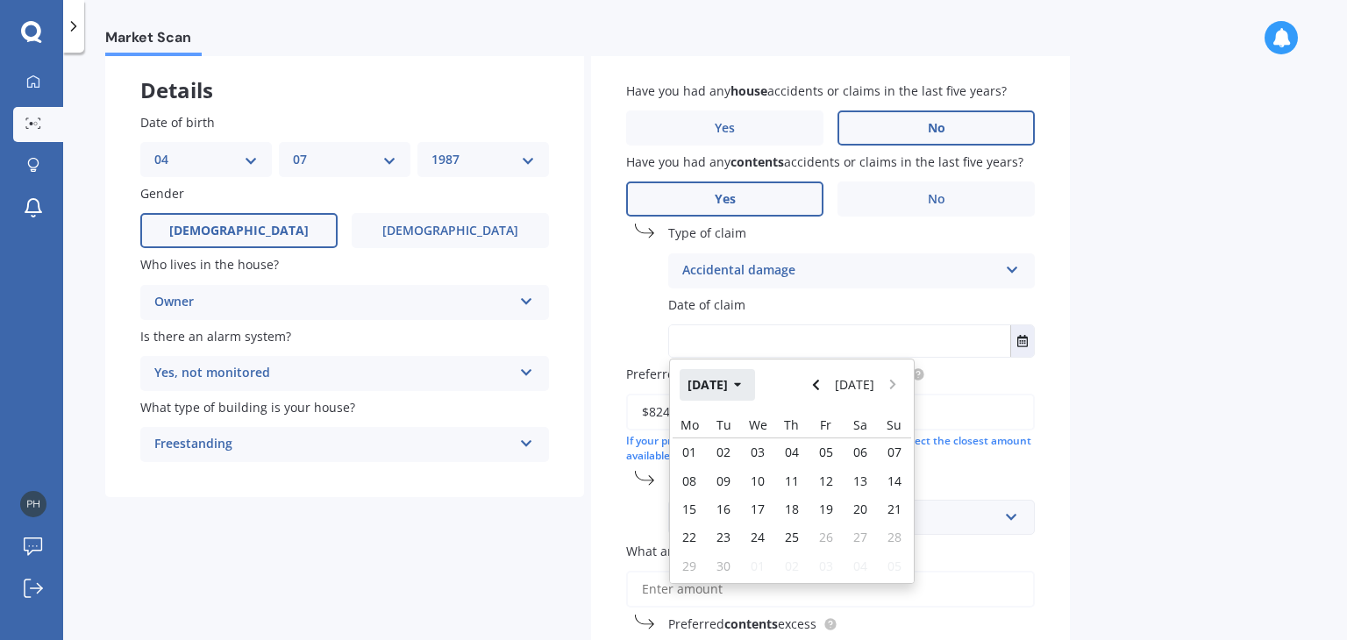
click at [744, 387] on button "[DATE]" at bounding box center [717, 385] width 75 height 32
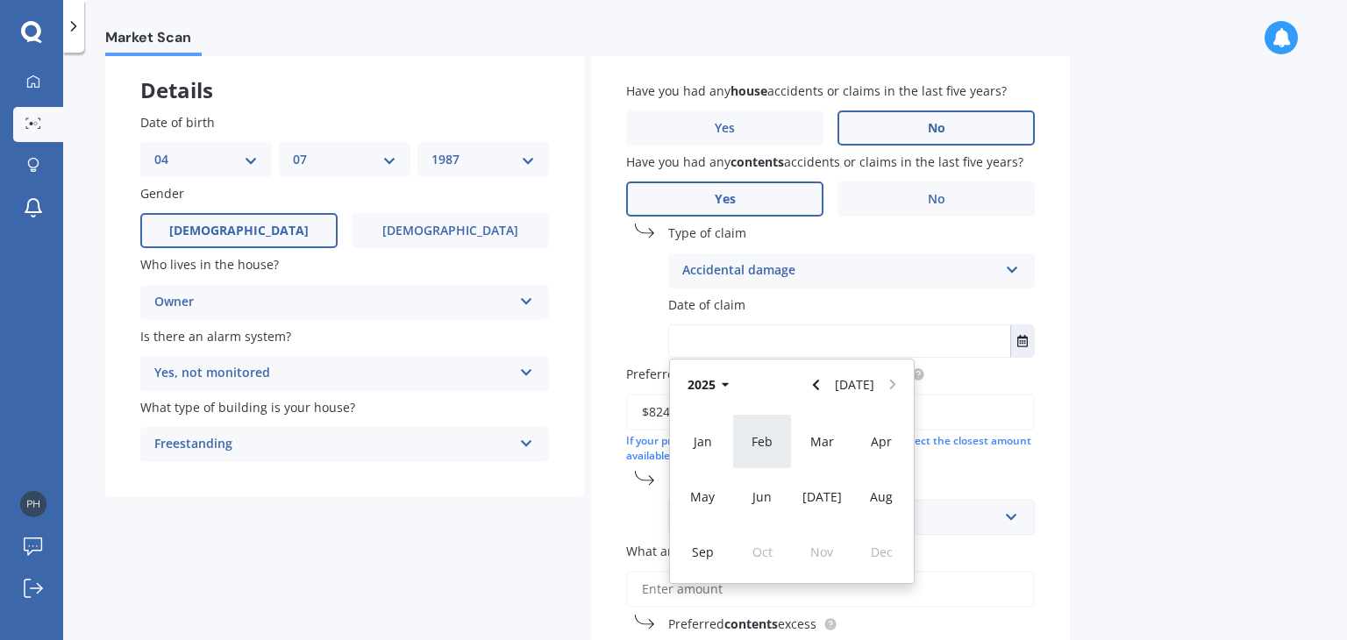
click at [766, 450] on span "Feb" at bounding box center [762, 441] width 21 height 17
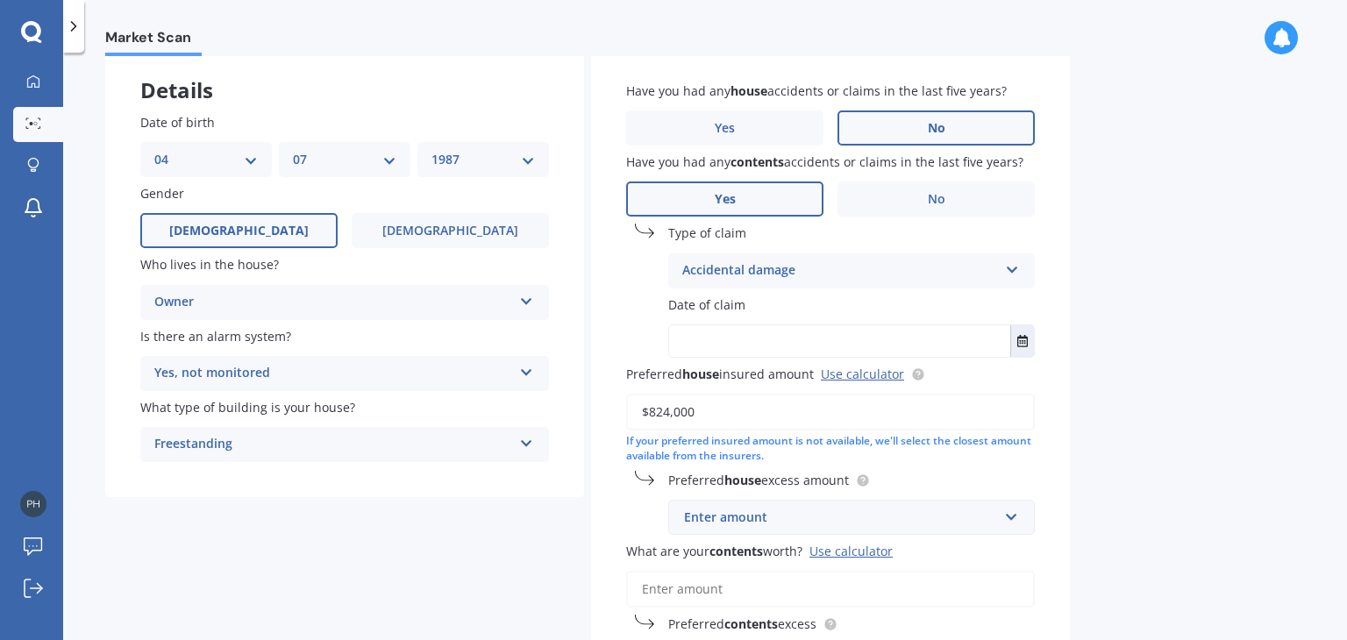
click at [1008, 334] on input "text" at bounding box center [839, 341] width 341 height 32
click at [1029, 338] on button "Select date" at bounding box center [1022, 341] width 24 height 32
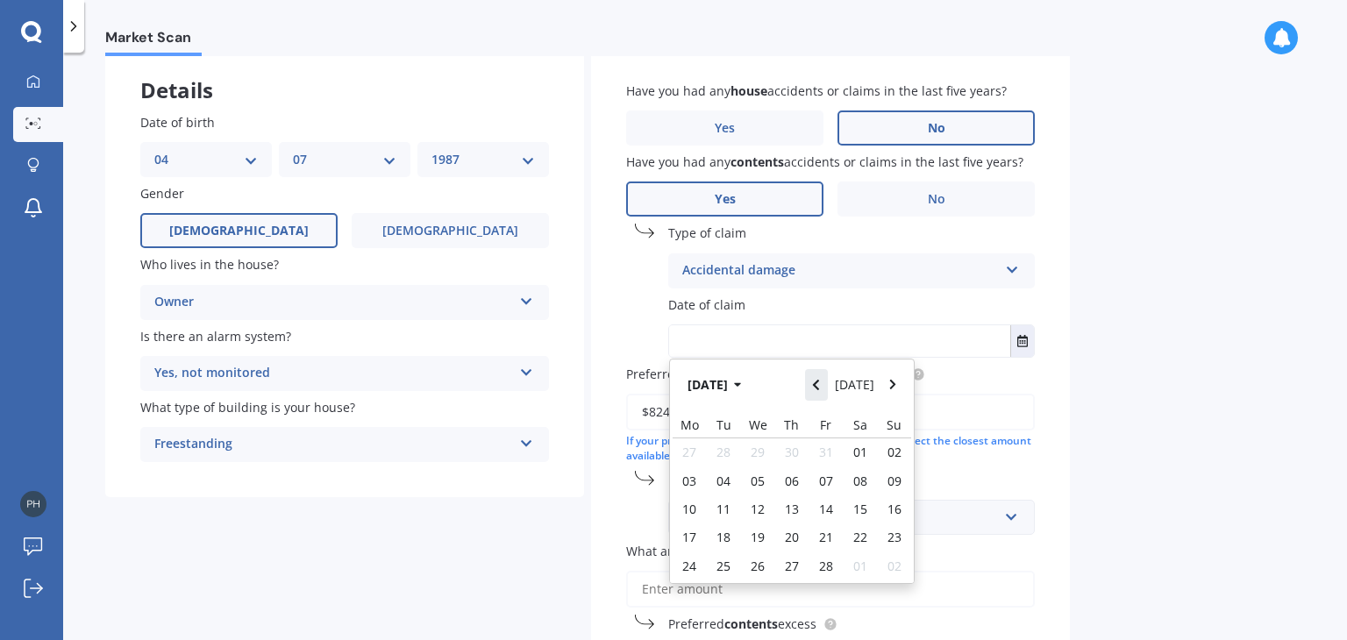
click at [827, 381] on button "Navigate back" at bounding box center [816, 385] width 23 height 32
click at [797, 508] on span "16" at bounding box center [792, 509] width 14 height 17
type input "[DATE]"
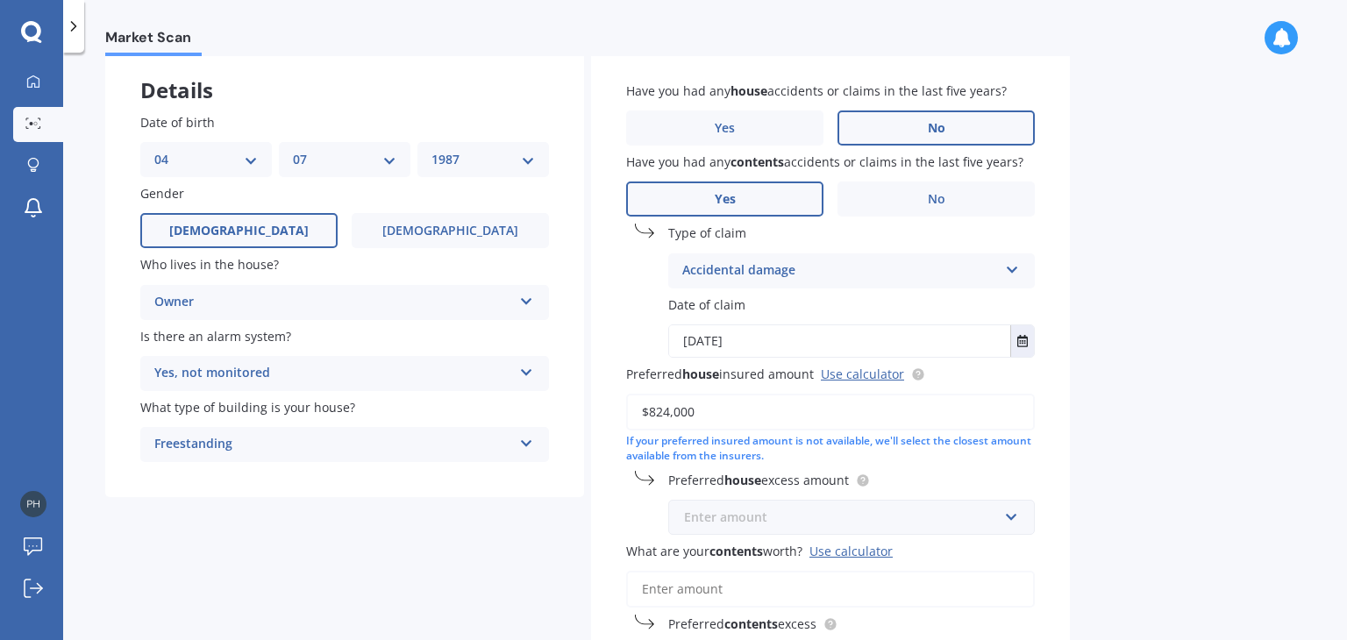
click at [817, 529] on input "text" at bounding box center [845, 517] width 351 height 33
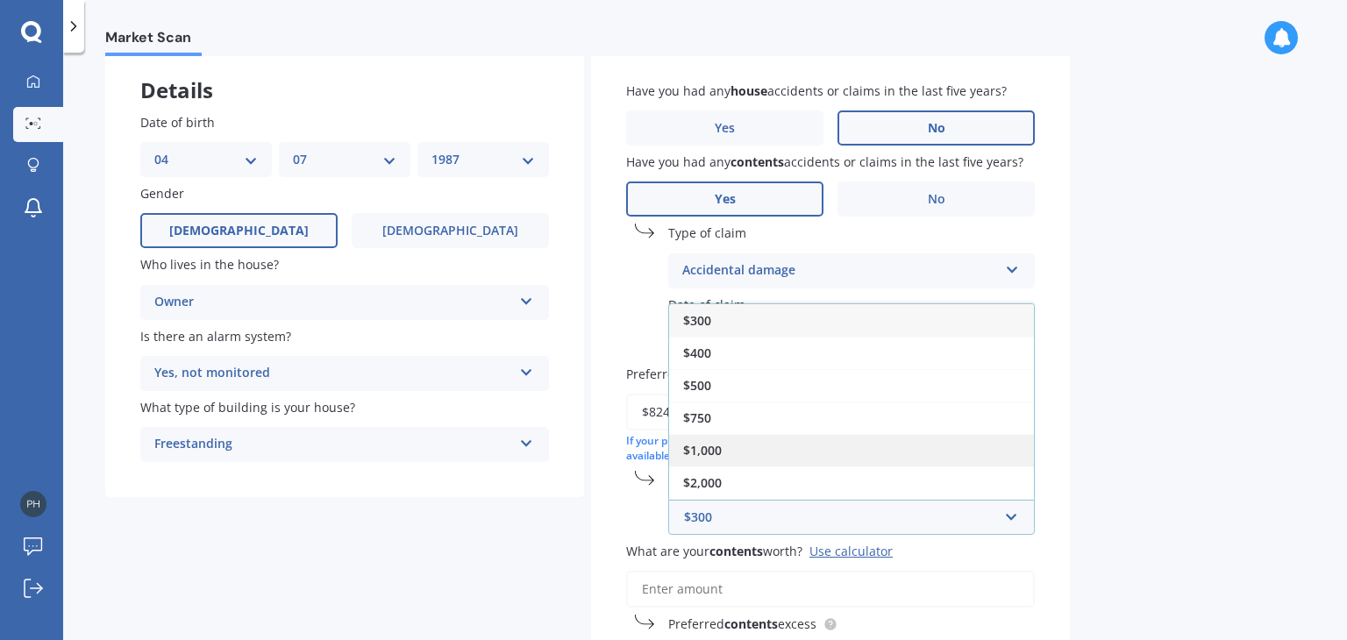
click at [722, 448] on div "$1,000" at bounding box center [851, 450] width 365 height 32
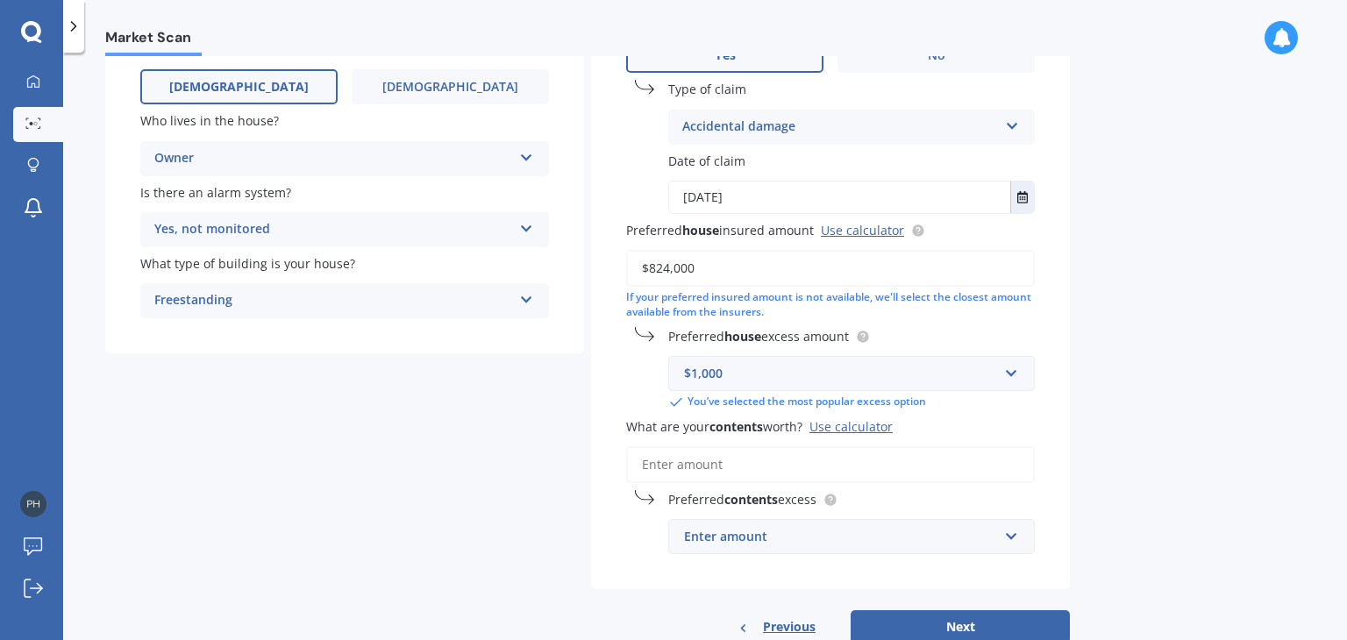
scroll to position [242, 0]
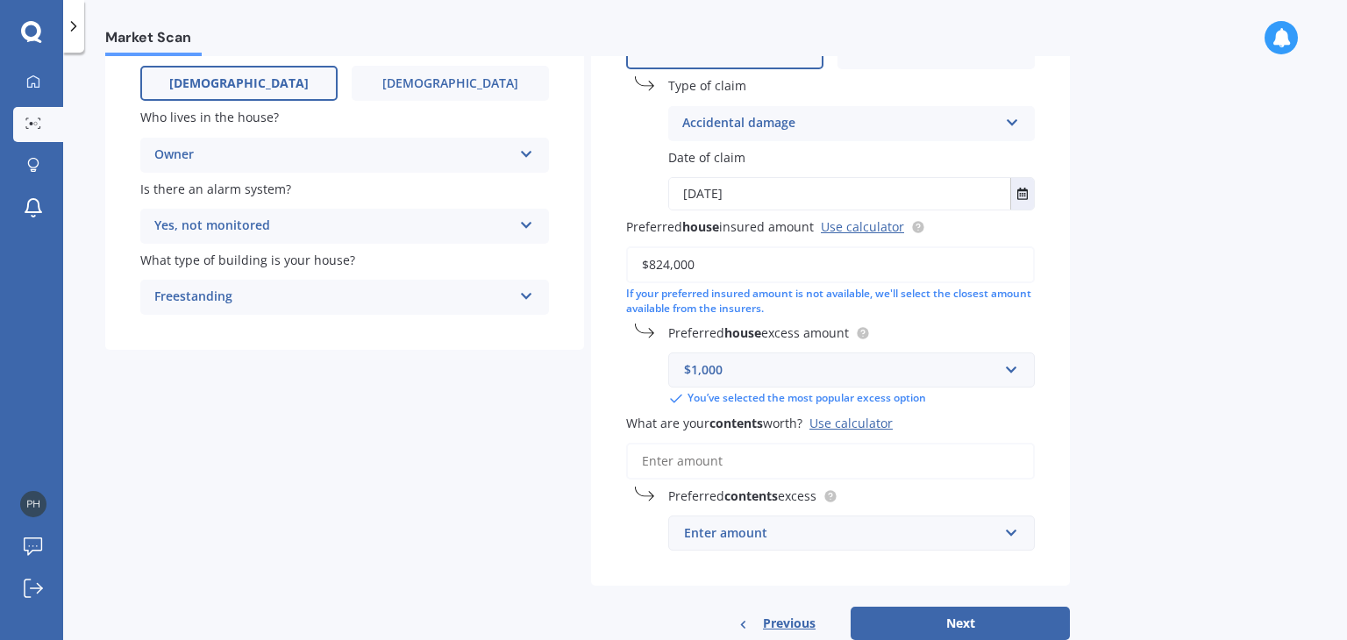
click at [768, 462] on input "What are your contents worth? Use calculator" at bounding box center [830, 461] width 409 height 37
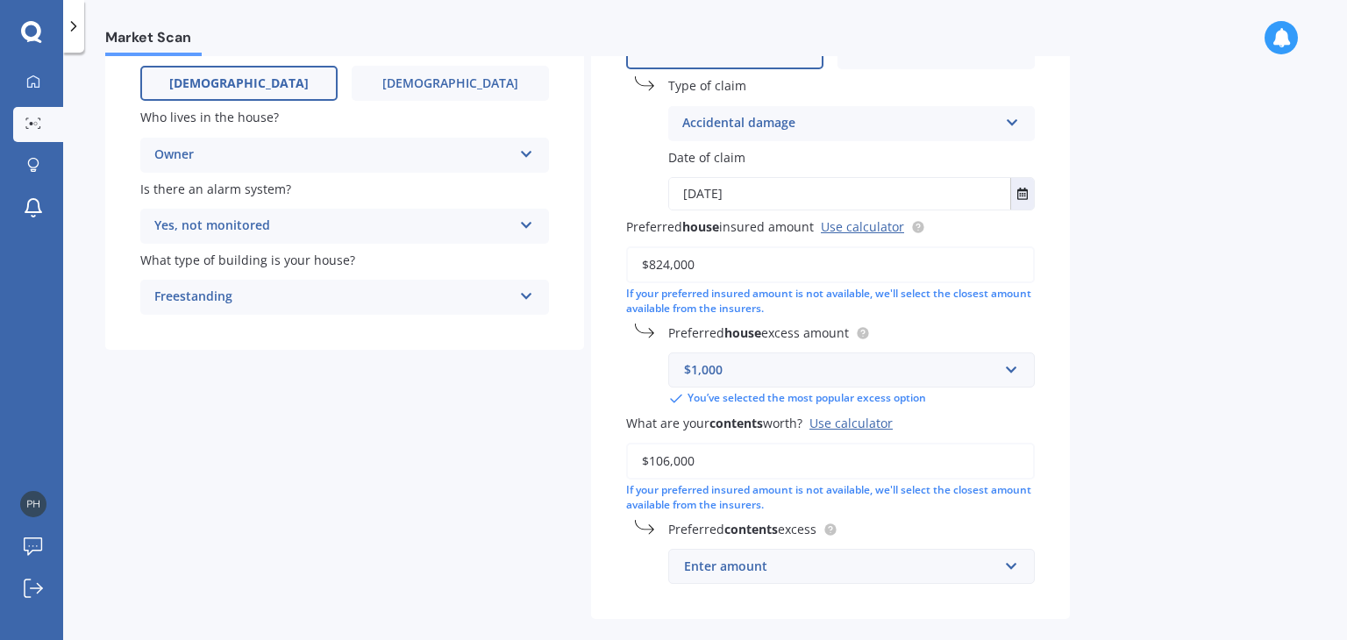
type input "$106,000"
click at [788, 564] on div "Enter amount" at bounding box center [841, 566] width 314 height 19
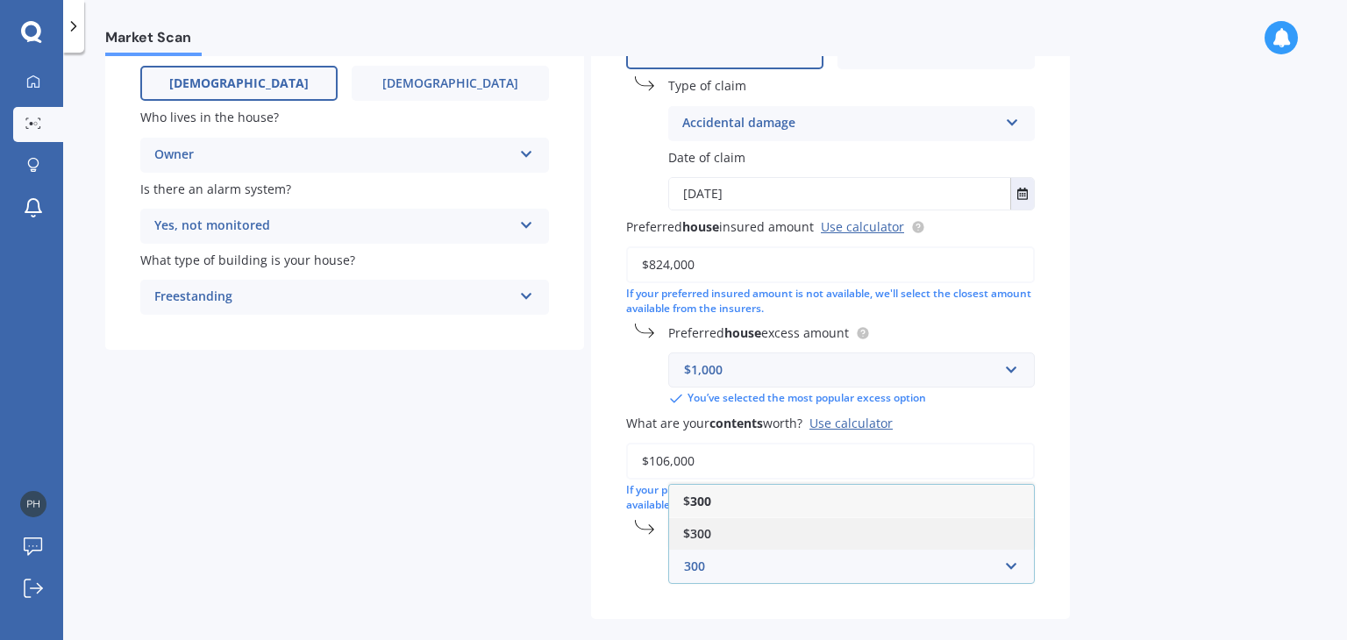
type input "300"
click at [747, 542] on div "$300" at bounding box center [851, 533] width 365 height 32
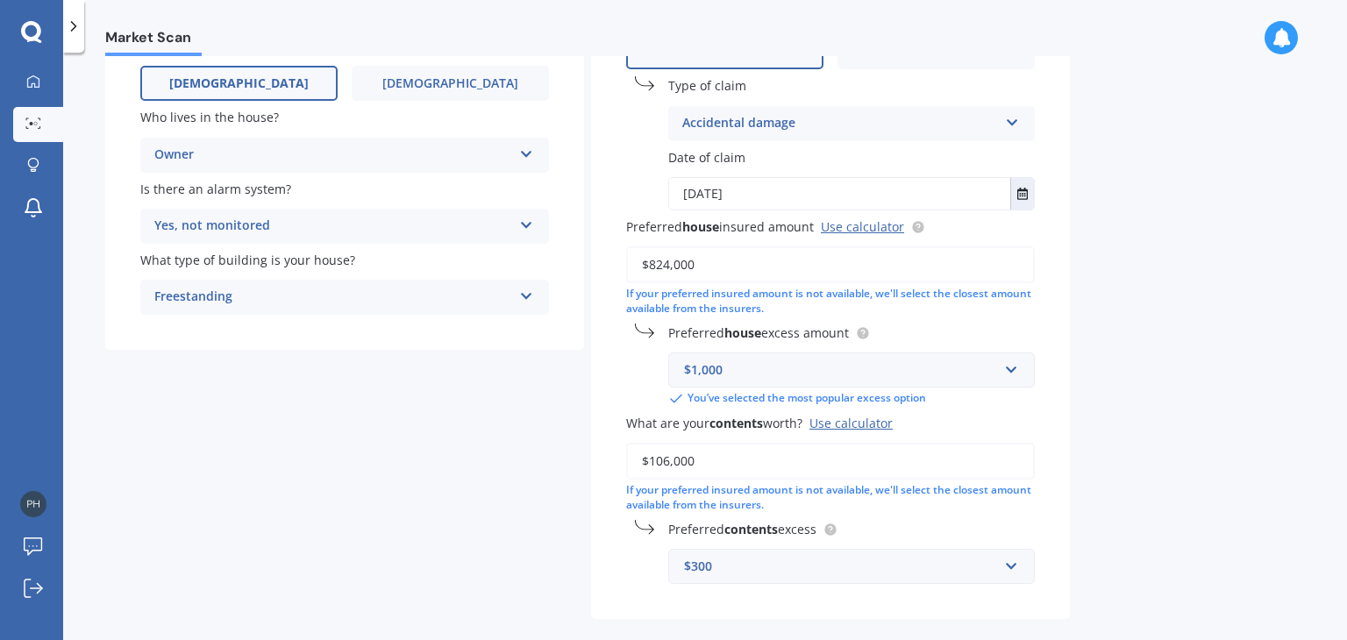
scroll to position [320, 0]
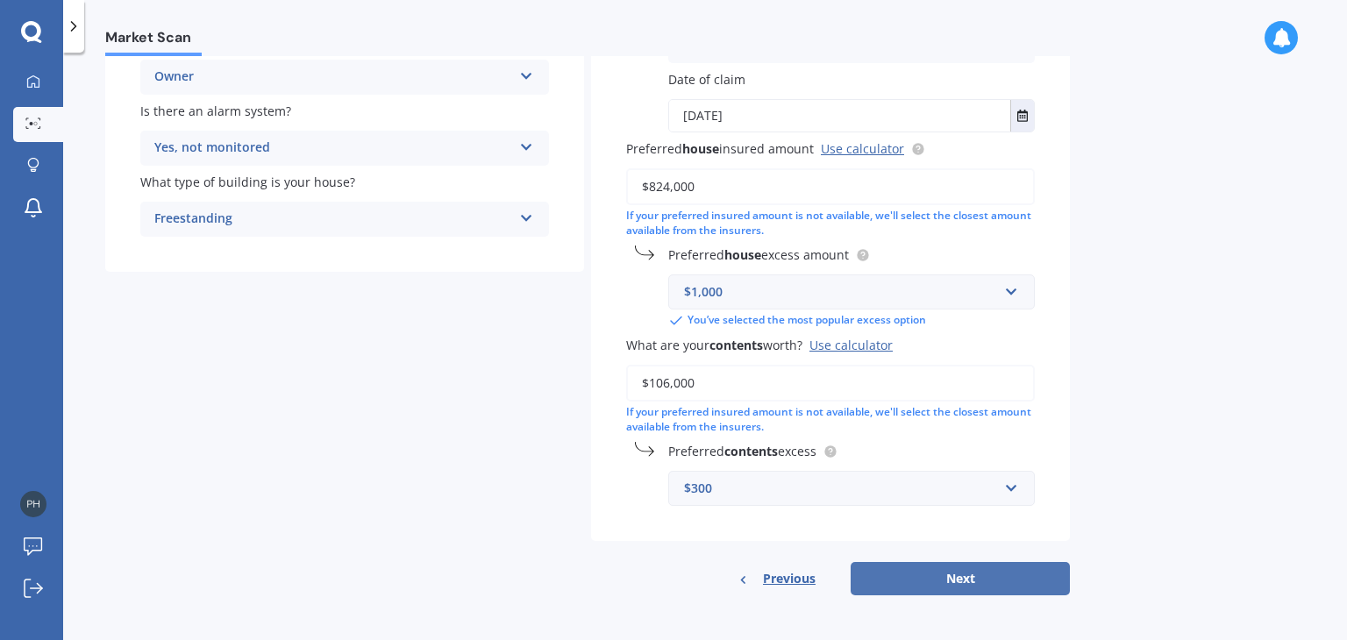
click at [972, 573] on button "Next" at bounding box center [960, 578] width 219 height 33
select select "04"
select select "07"
select select "1987"
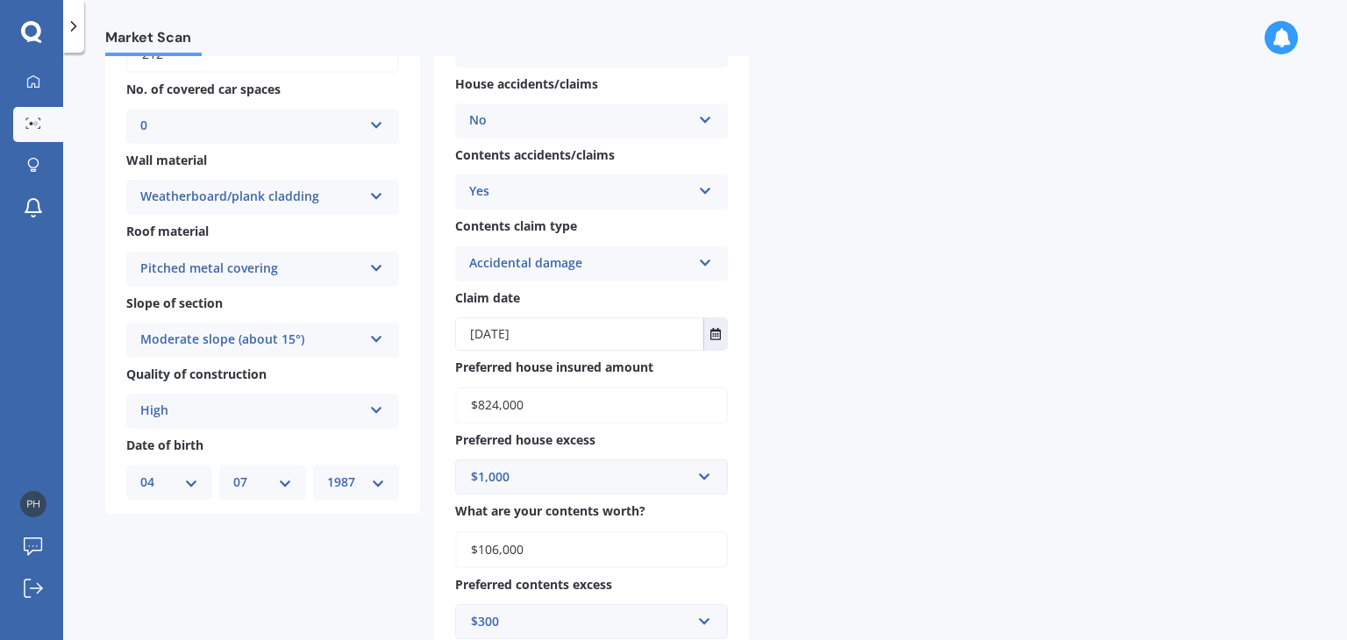
scroll to position [0, 0]
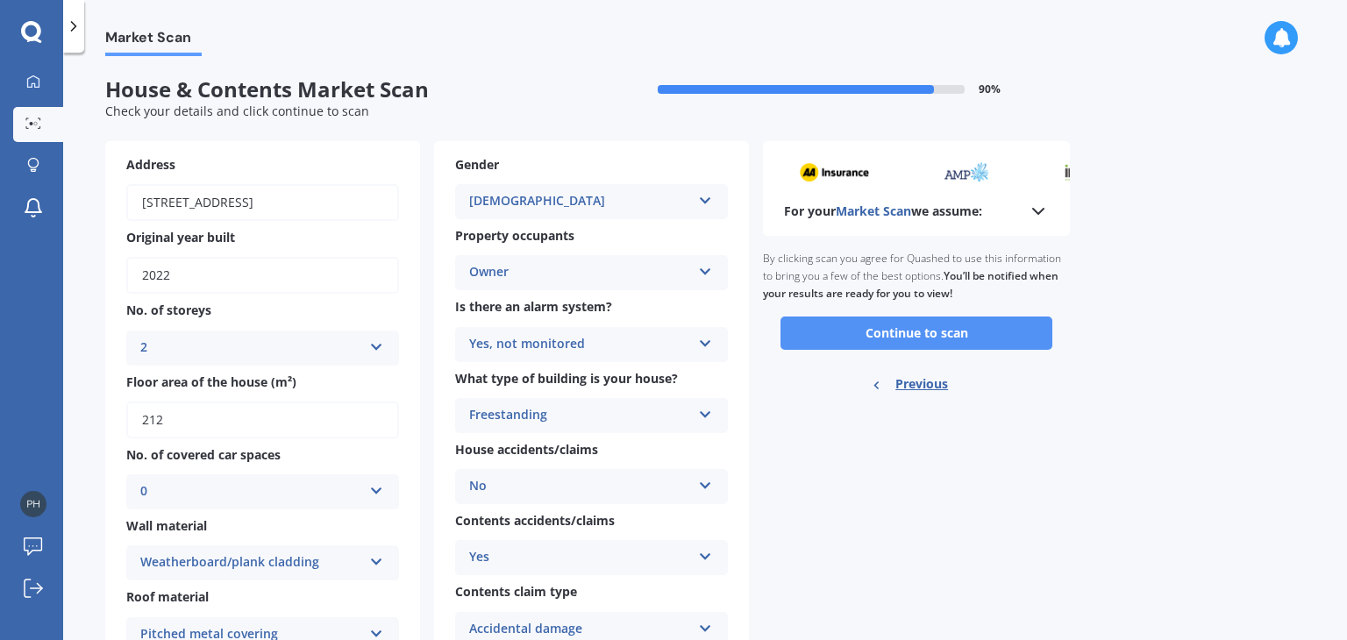
click at [863, 336] on button "Continue to scan" at bounding box center [916, 333] width 272 height 33
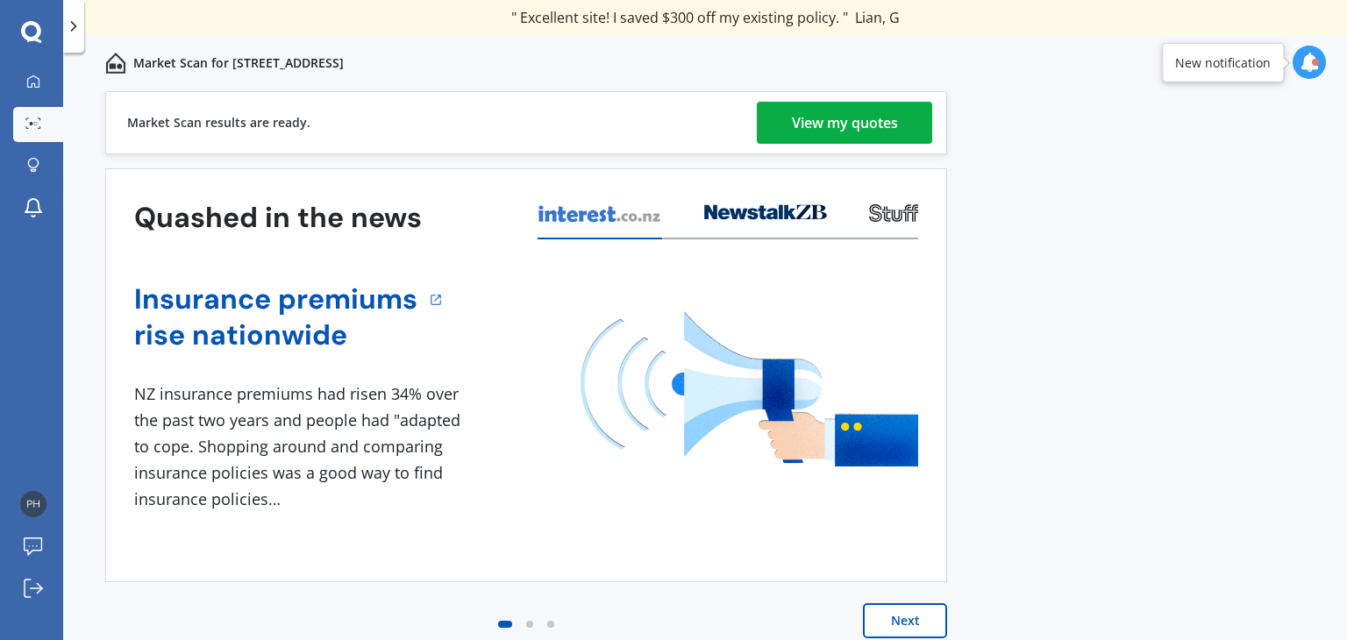
click at [833, 122] on div "View my quotes" at bounding box center [845, 123] width 106 height 42
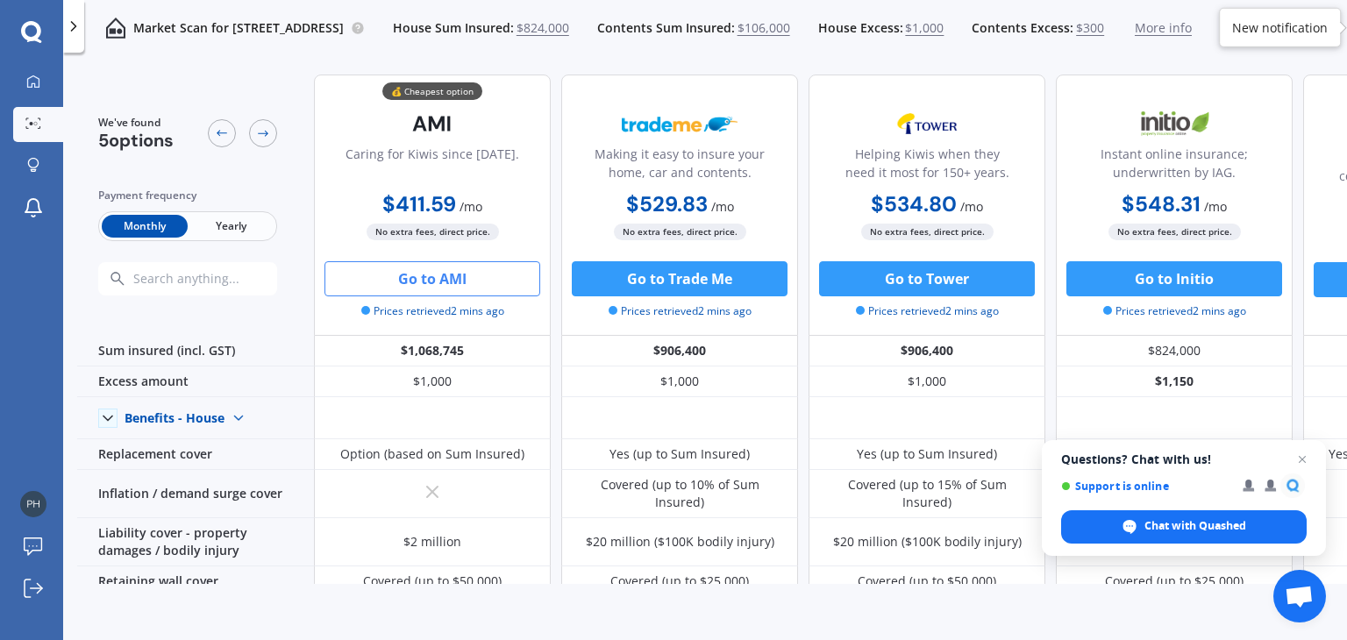
click at [479, 274] on button "Go to AMI" at bounding box center [432, 278] width 216 height 35
